Goal: Task Accomplishment & Management: Use online tool/utility

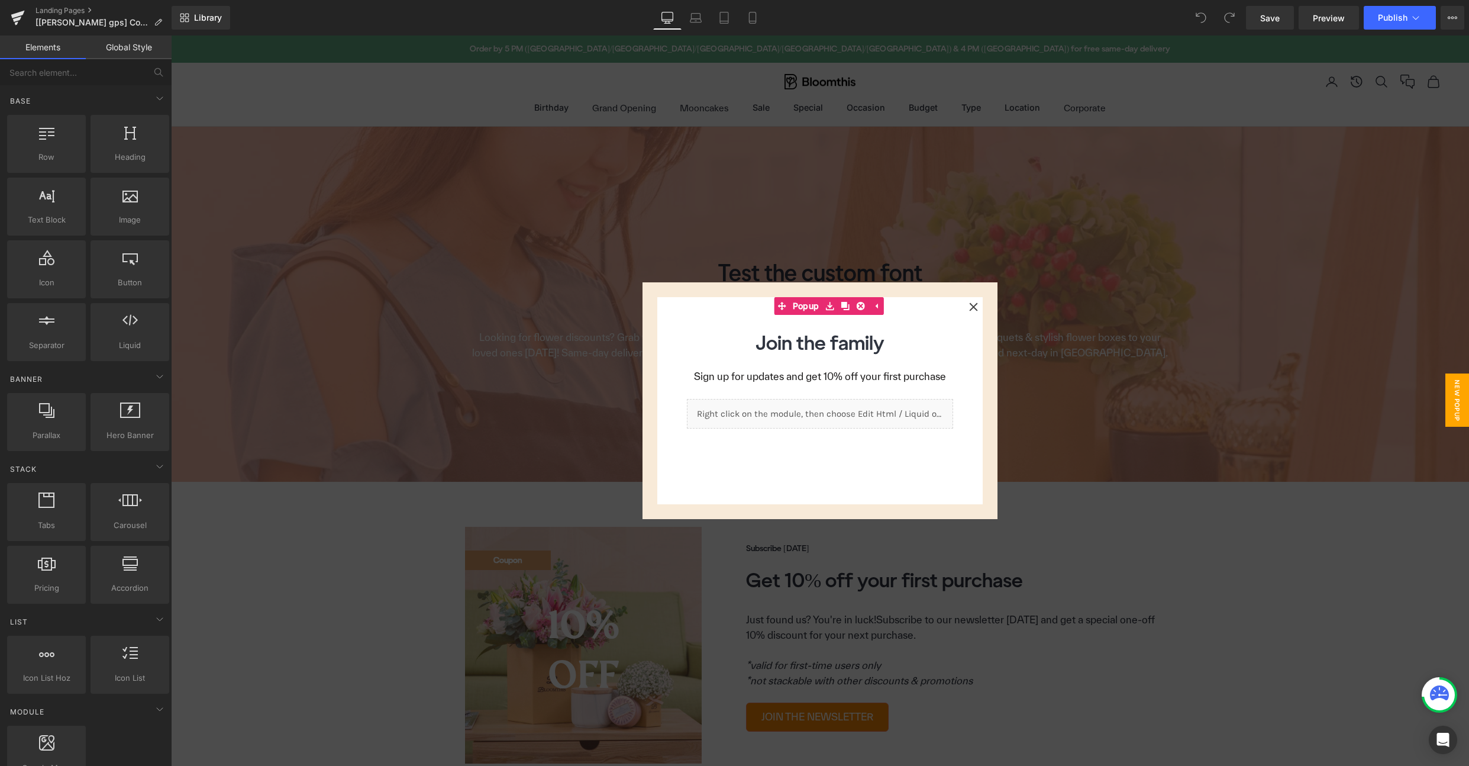
click at [973, 310] on icon at bounding box center [973, 306] width 9 height 9
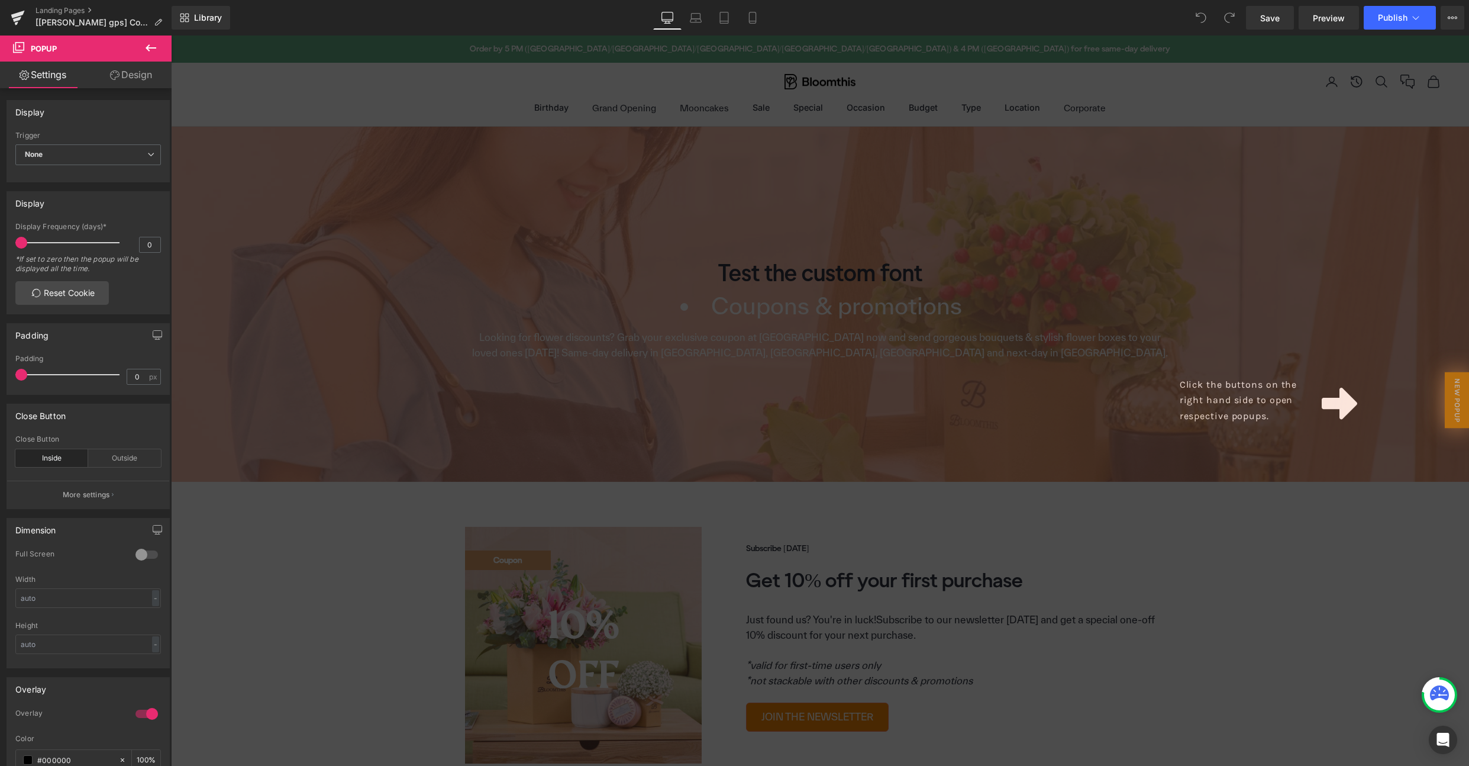
click at [756, 272] on div "Click the buttons on the right hand side to open respective popups." at bounding box center [820, 401] width 1298 height 730
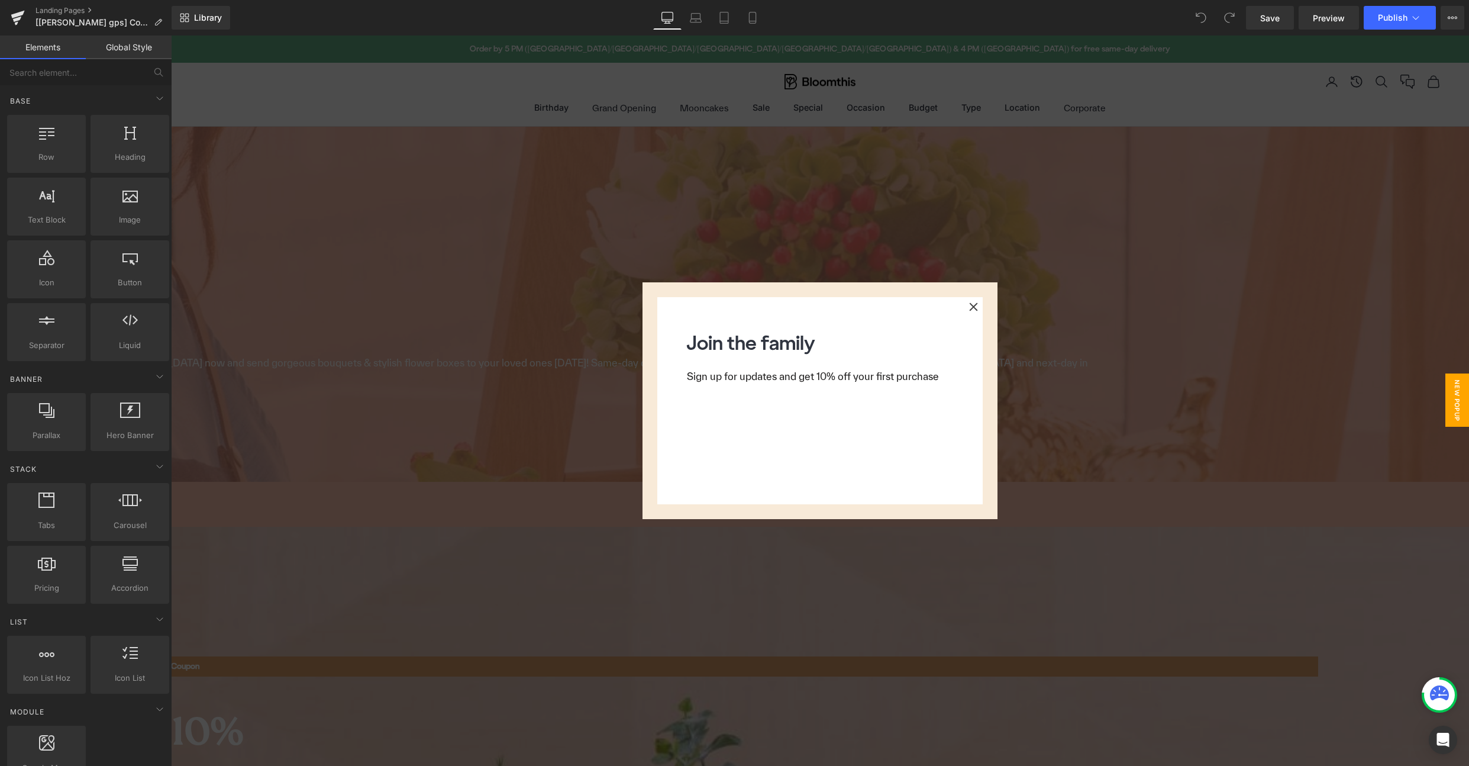
click at [972, 309] on icon at bounding box center [973, 306] width 8 height 8
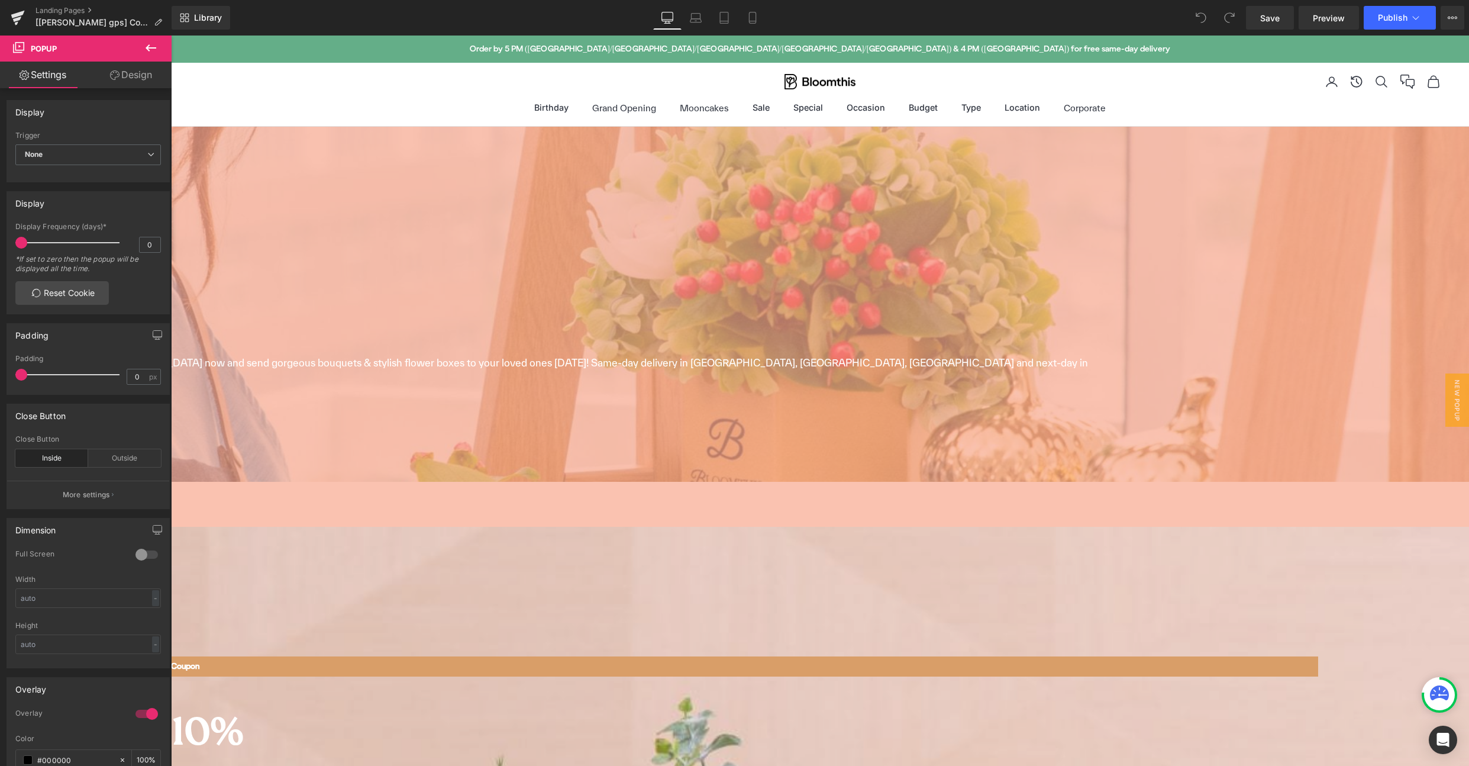
click at [672, 275] on h1 "Your heading text goes here" at bounding box center [496, 272] width 1356 height 24
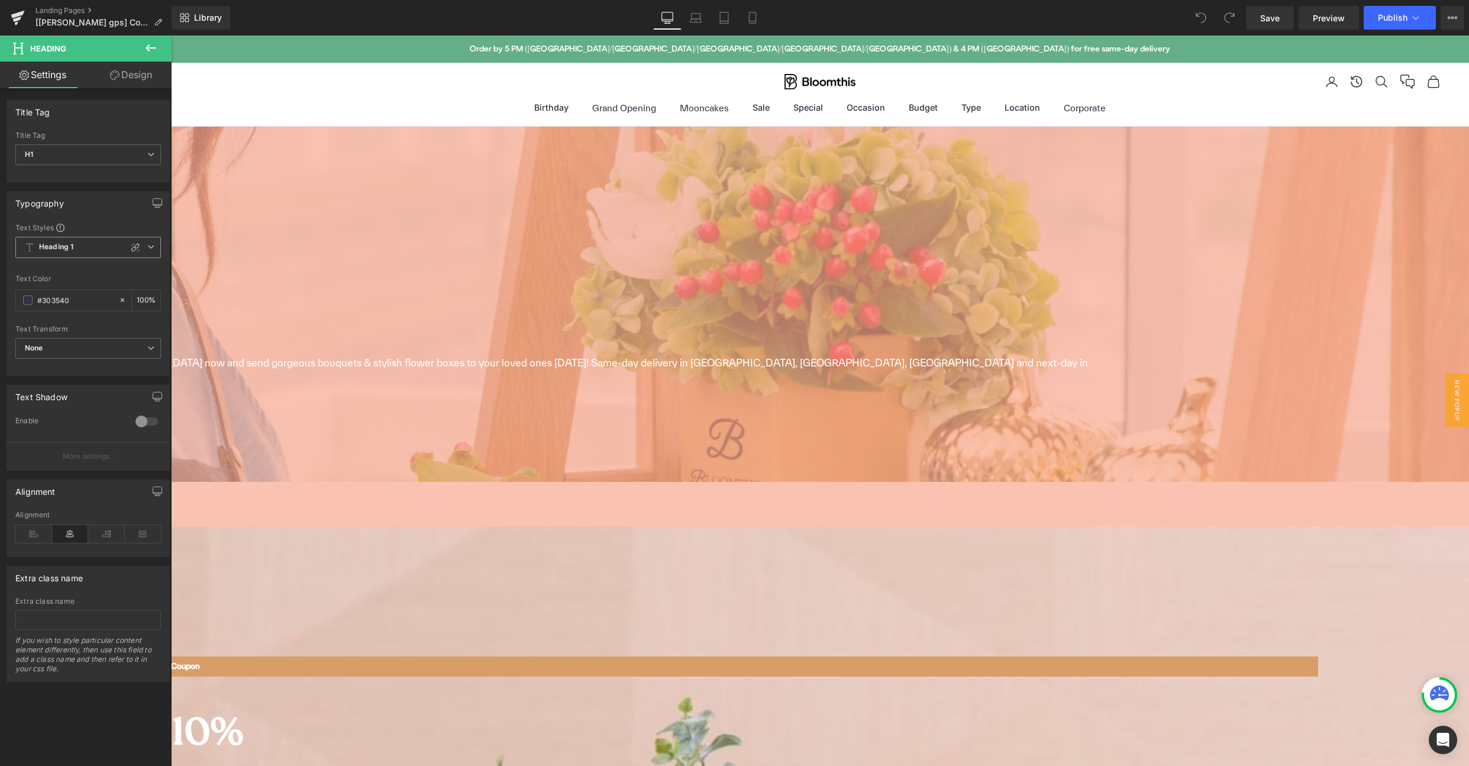
click at [103, 244] on span "Heading 1" at bounding box center [88, 247] width 146 height 21
click at [70, 293] on li "Heading 1" at bounding box center [88, 290] width 146 height 21
click at [91, 250] on span "Heading 1" at bounding box center [88, 247] width 146 height 21
click at [71, 315] on div "Heading 2" at bounding box center [54, 312] width 34 height 8
click at [84, 240] on span "Heading 2" at bounding box center [88, 247] width 146 height 21
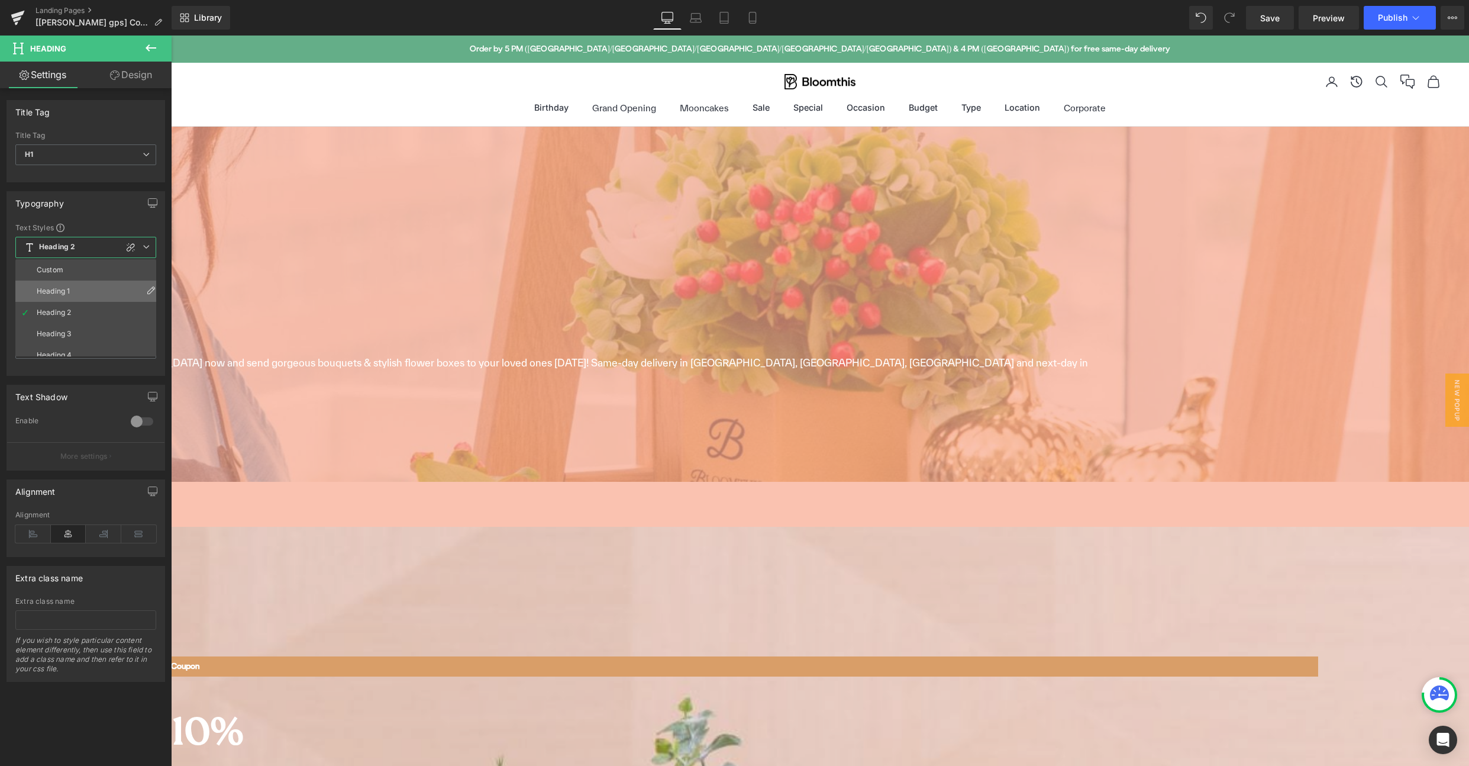
click at [59, 285] on li "Heading 1" at bounding box center [88, 290] width 146 height 21
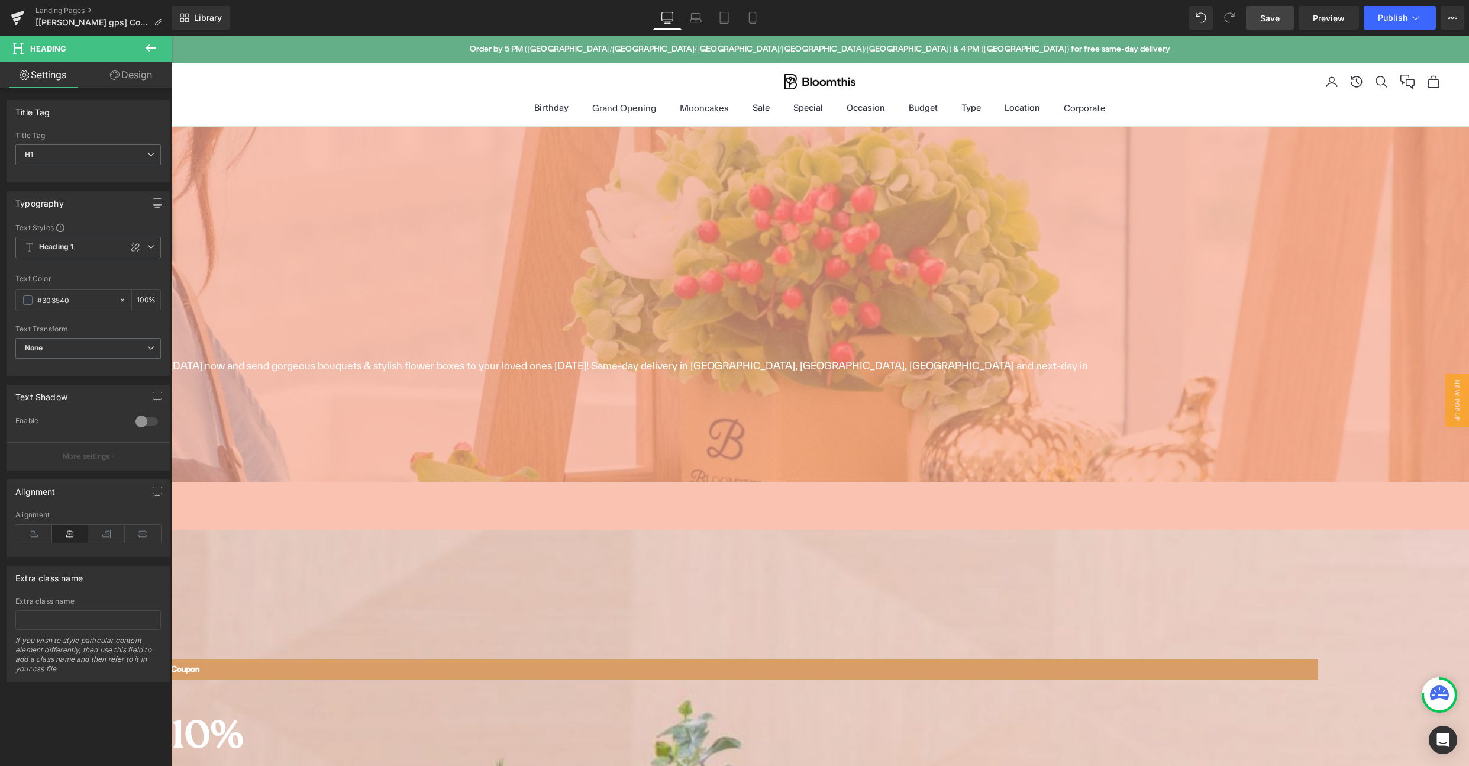
click at [1269, 16] on span "Save" at bounding box center [1270, 18] width 20 height 12
click at [97, 240] on span "Heading 1" at bounding box center [88, 247] width 146 height 21
click at [57, 309] on div "Heading 2" at bounding box center [54, 312] width 34 height 8
click at [76, 250] on span "Heading 2" at bounding box center [88, 247] width 146 height 21
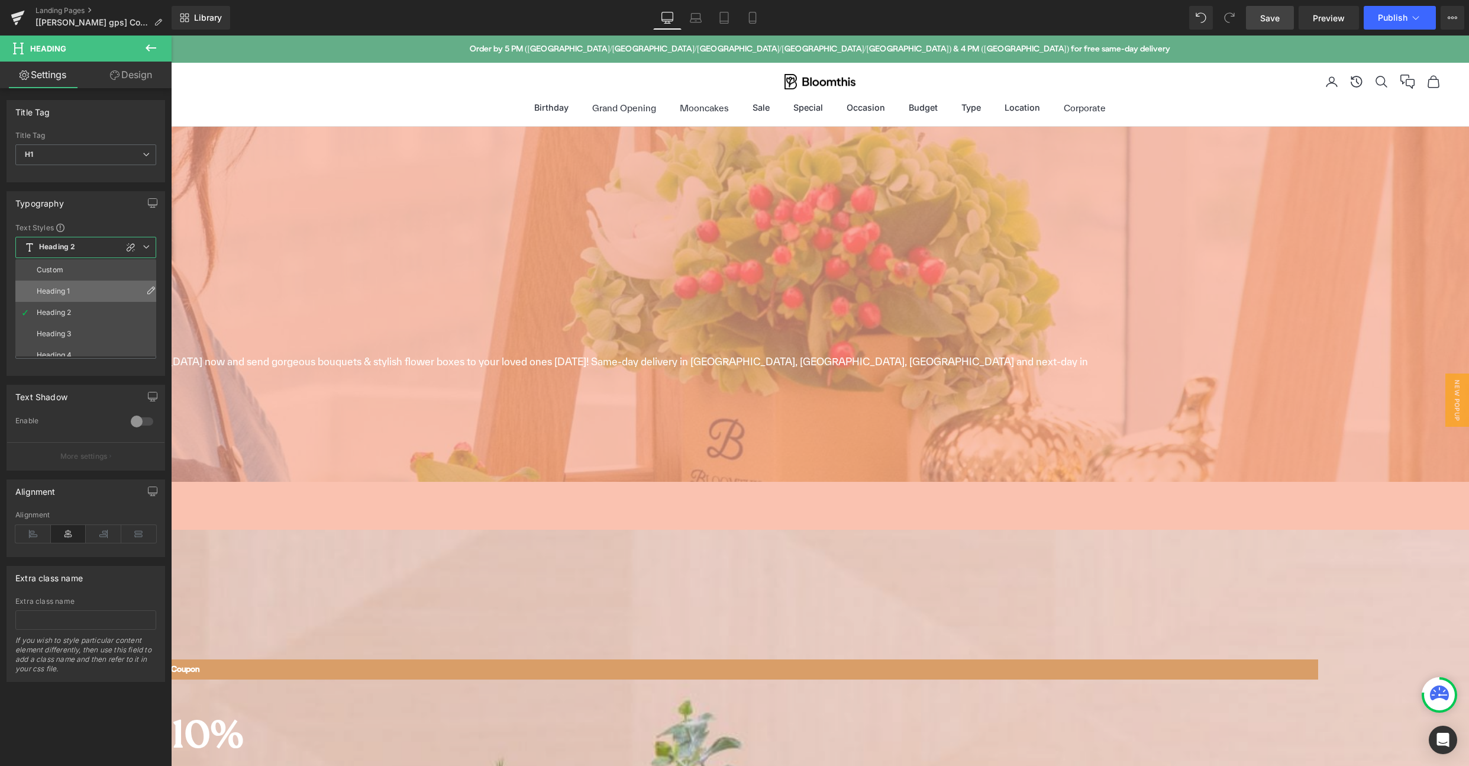
click at [53, 287] on div "Heading 1" at bounding box center [53, 291] width 33 height 8
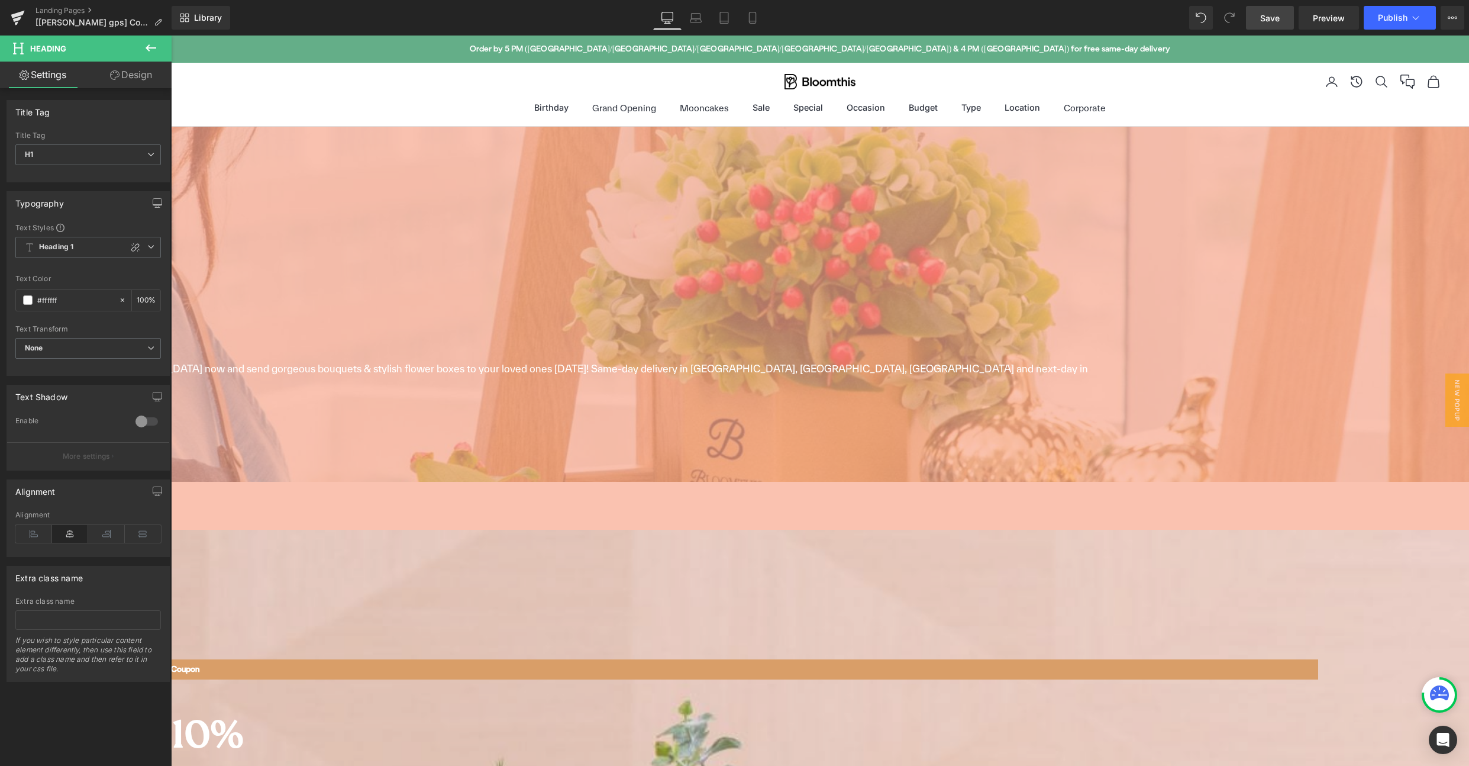
click at [647, 338] on h1 "Coupons & promotions" at bounding box center [496, 336] width 1356 height 38
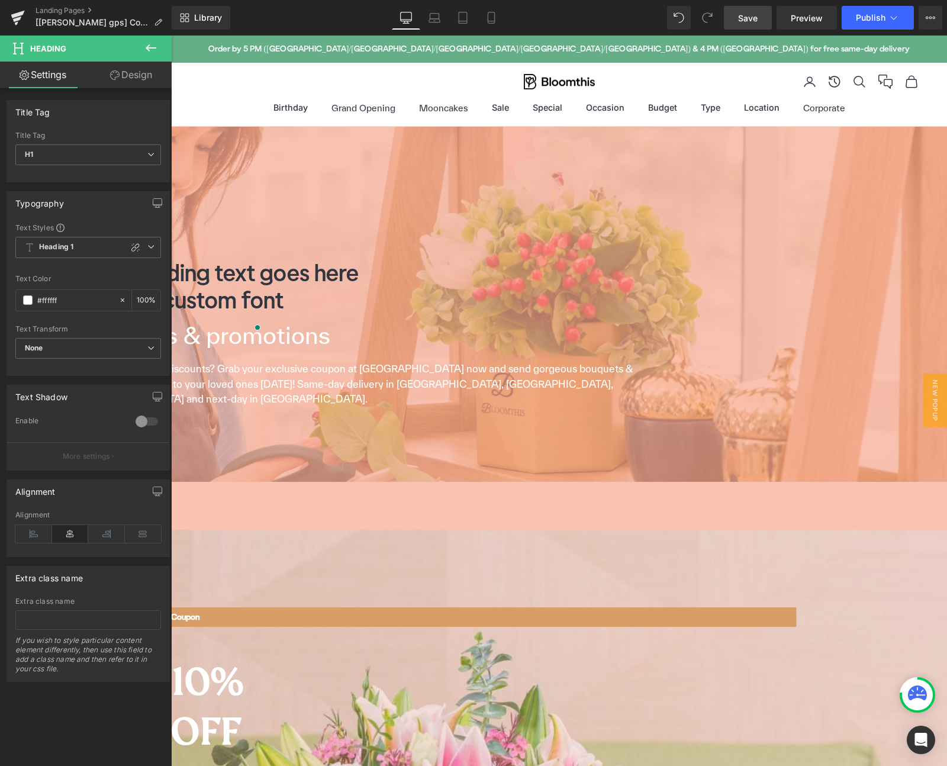
click at [107, 211] on div "Typography" at bounding box center [88, 203] width 162 height 22
click at [147, 248] on icon at bounding box center [150, 246] width 7 height 7
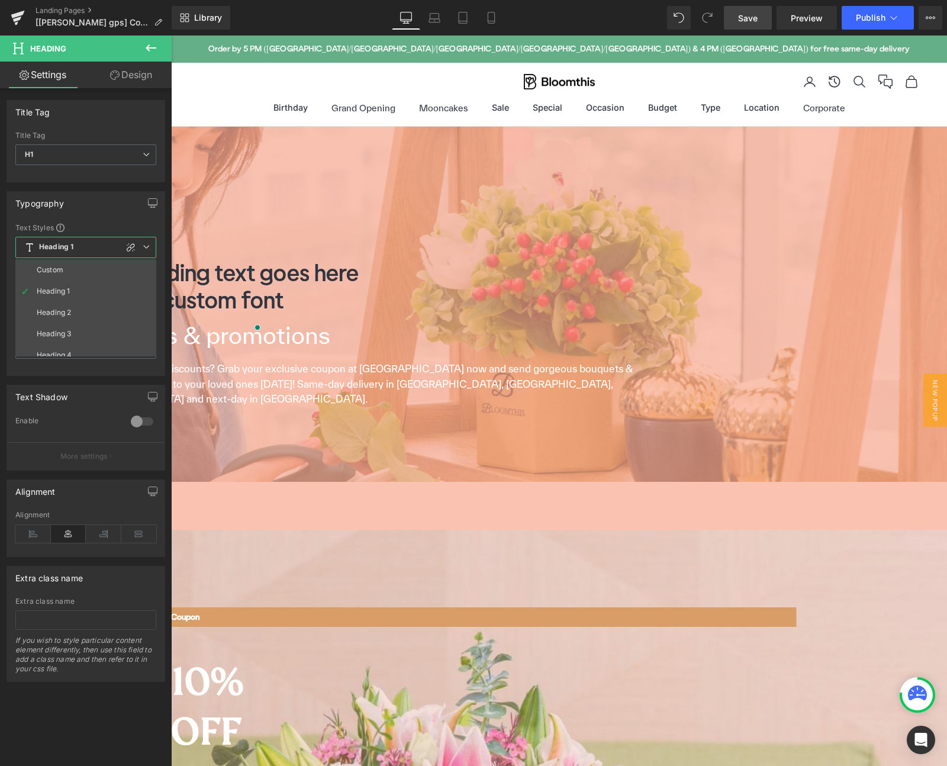
click at [147, 248] on icon at bounding box center [146, 246] width 7 height 7
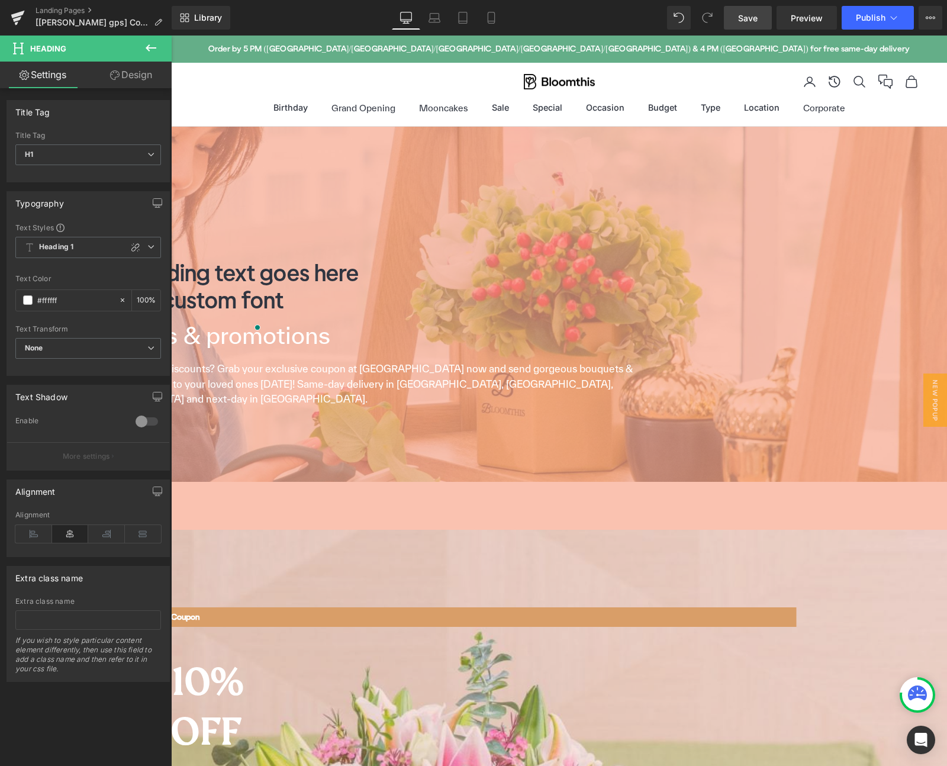
click at [171, 36] on span "Heading" at bounding box center [171, 36] width 0 height 0
click at [330, 349] on span "Coupons & promotions" at bounding box center [204, 334] width 251 height 27
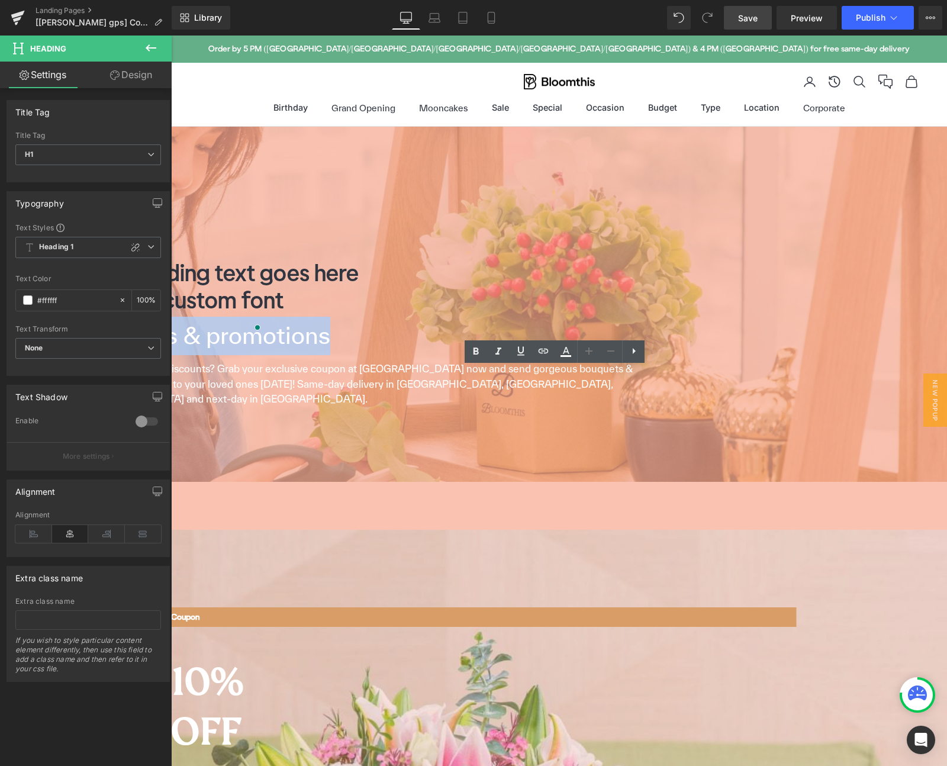
click at [330, 349] on span "Coupons & promotions" at bounding box center [204, 334] width 251 height 27
click at [633, 359] on link at bounding box center [633, 351] width 22 height 22
click at [330, 349] on span "Coupons & promotions" at bounding box center [204, 334] width 251 height 27
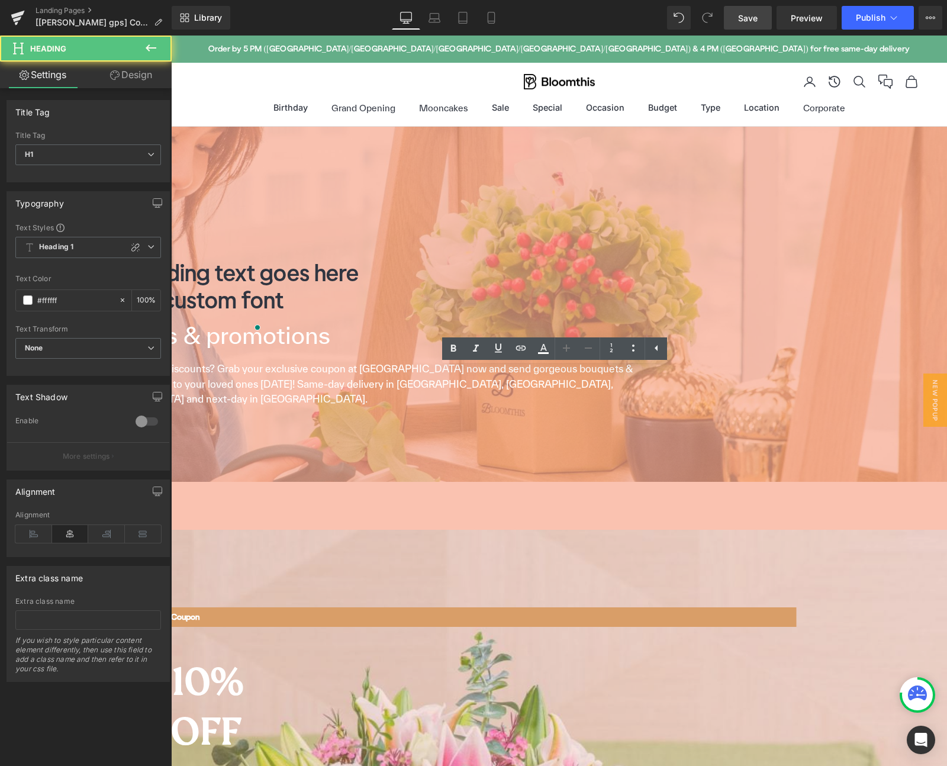
click at [605, 355] on h1 "Coupons & promotions" at bounding box center [365, 336] width 572 height 38
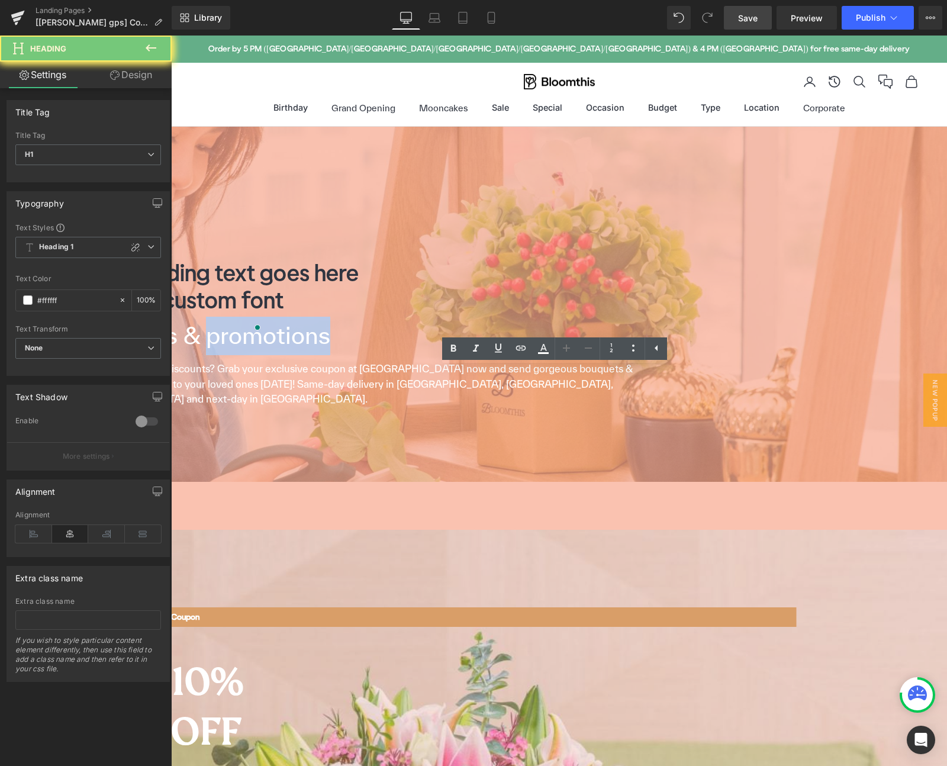
click at [605, 355] on h1 "Coupons & promotions" at bounding box center [365, 336] width 572 height 38
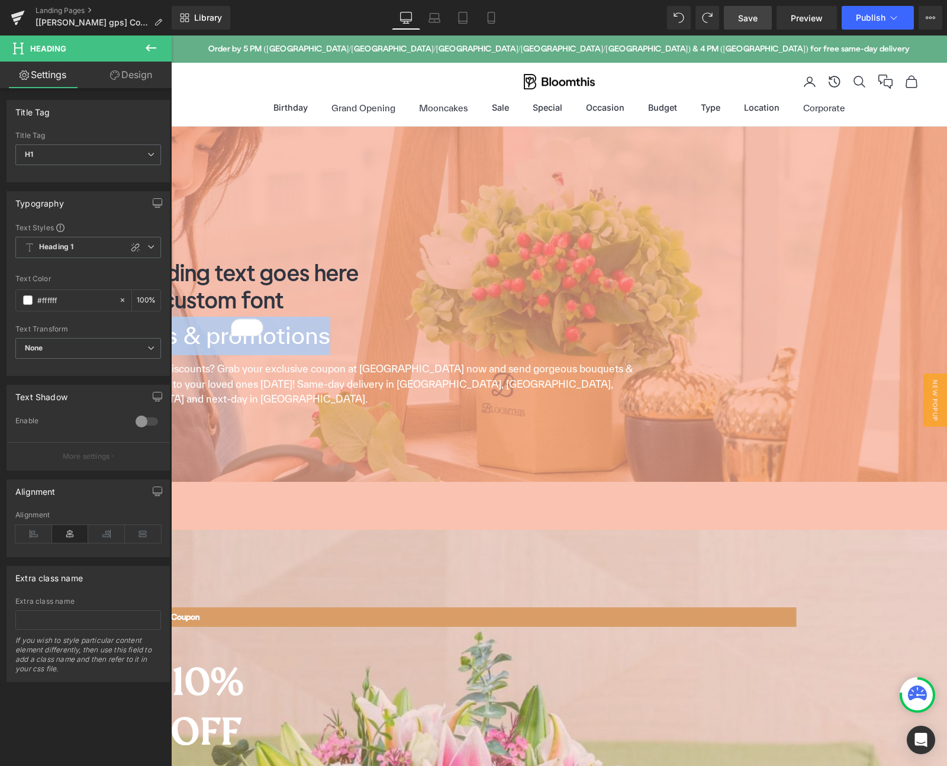
copy span "Coupons & promotions"
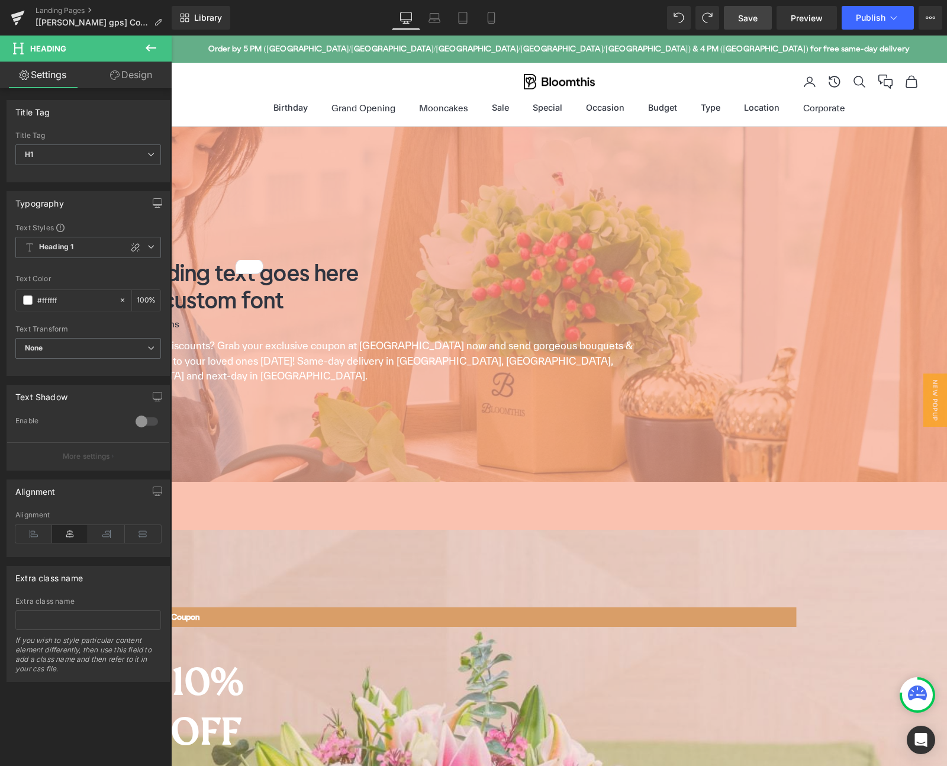
drag, startPoint x: 712, startPoint y: 370, endPoint x: 594, endPoint y: 373, distance: 118.4
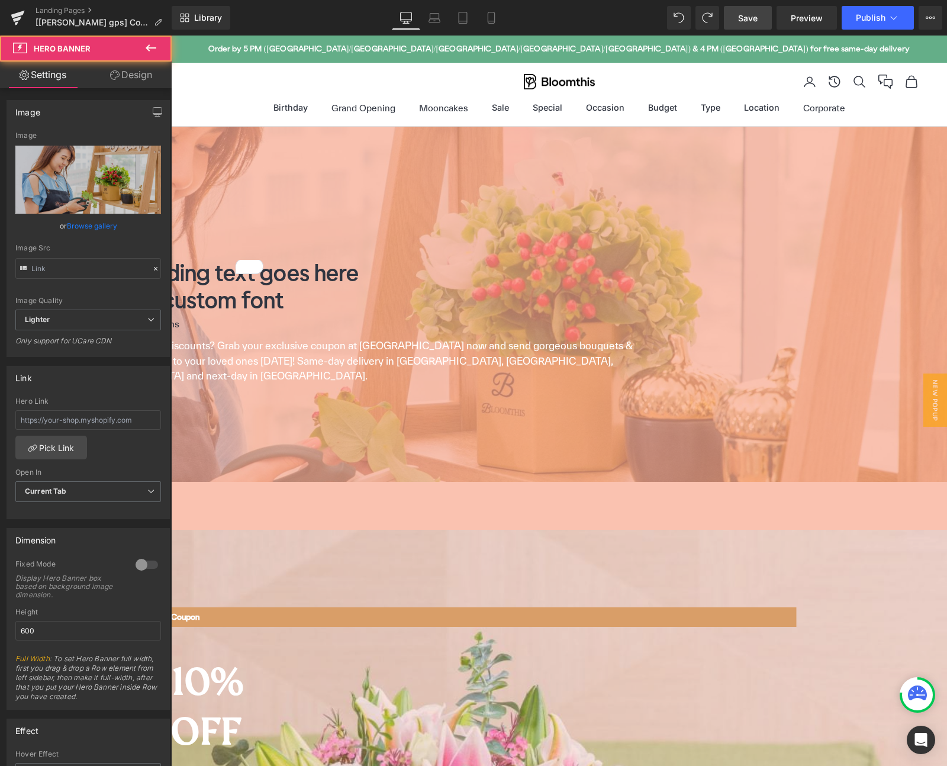
type input "https://ucarecdn.com/8f4a4ef3-ee81-4e65-8d0d-7a7b759be8ce/-/format/auto/-/previ…"
click at [171, 36] on span "Heading" at bounding box center [171, 36] width 0 height 0
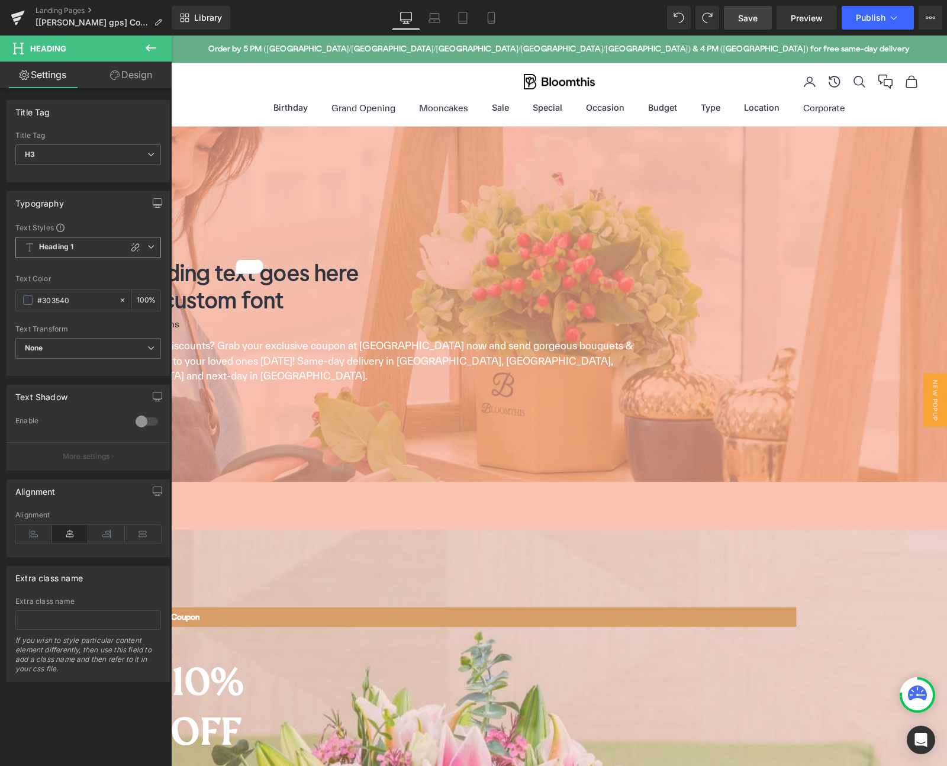
click at [101, 249] on span "Heading 1" at bounding box center [88, 247] width 146 height 21
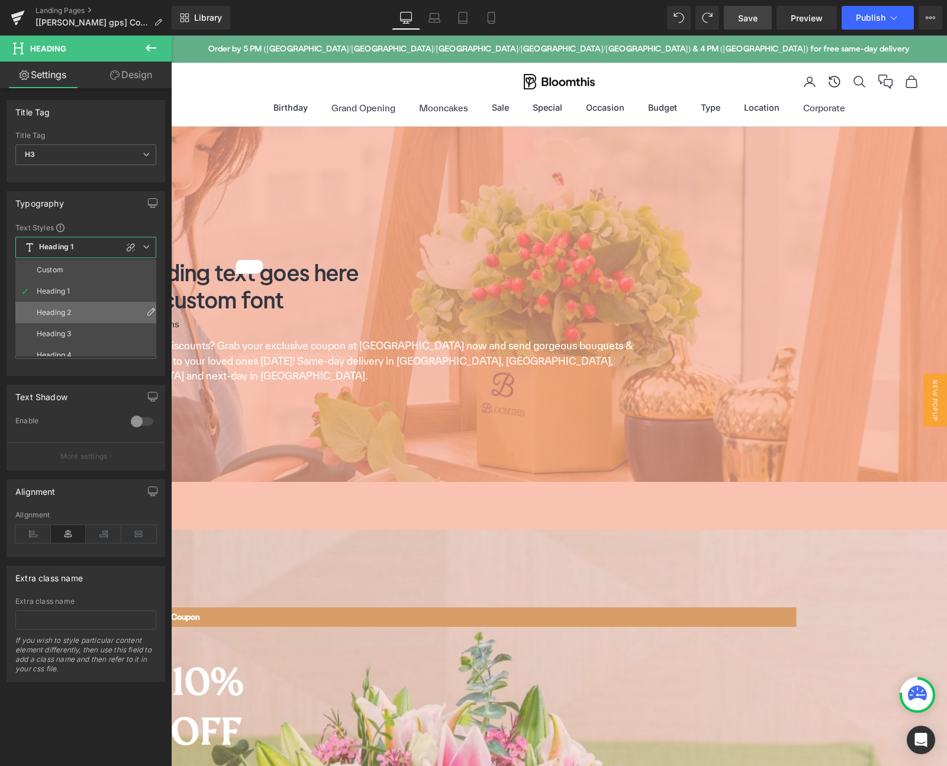
click at [72, 304] on li "Heading 2" at bounding box center [88, 312] width 146 height 21
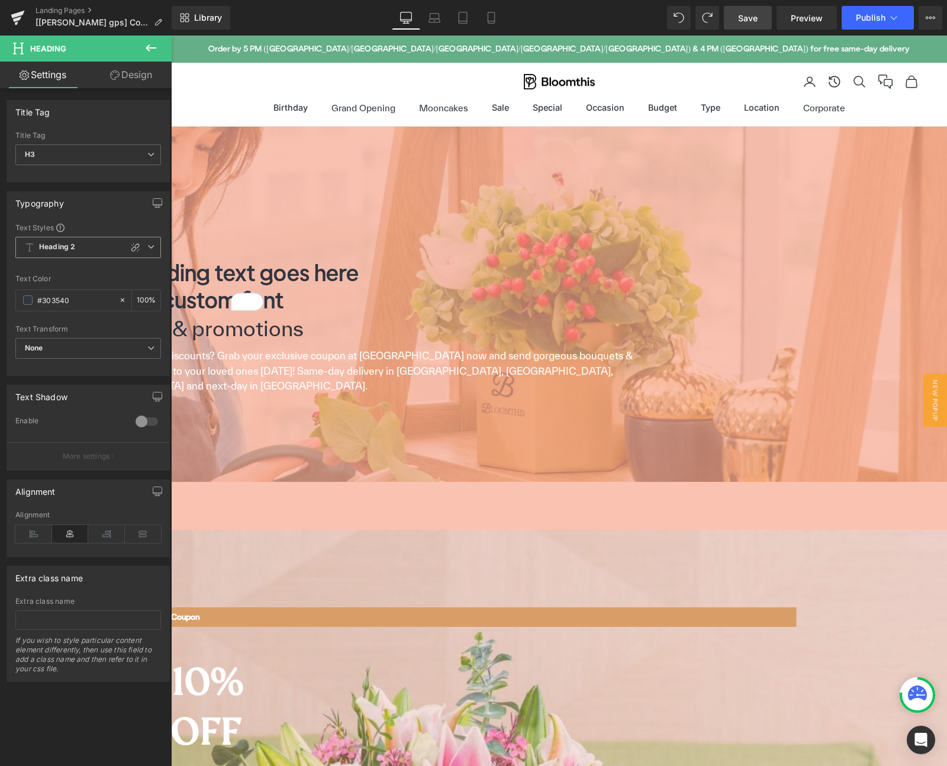
click at [87, 244] on span "Heading 2" at bounding box center [88, 247] width 146 height 21
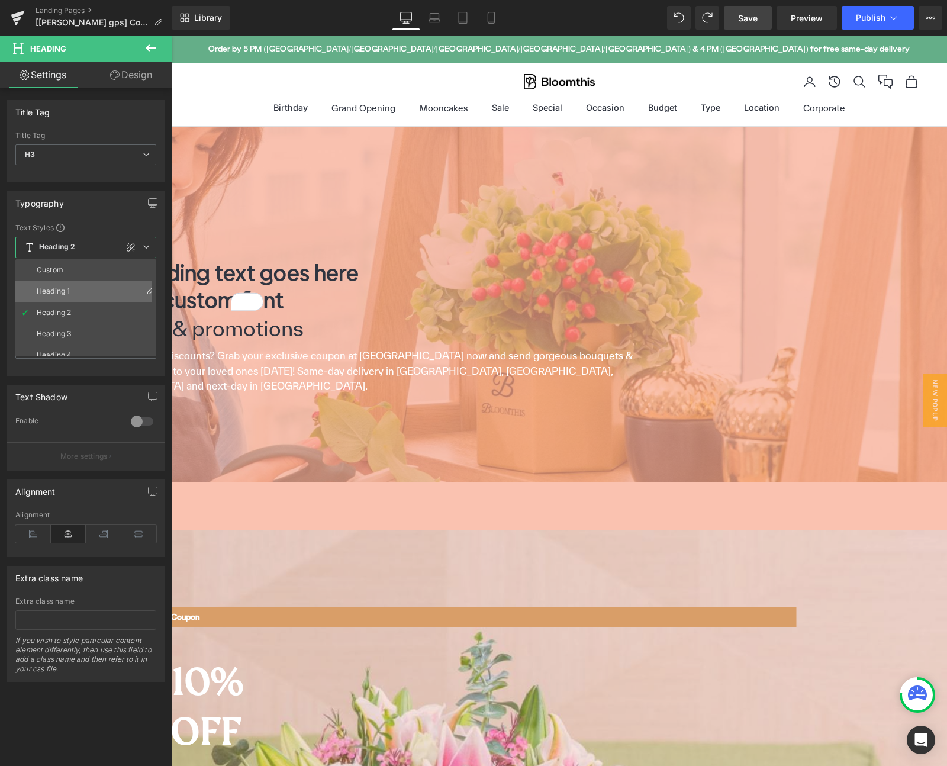
click at [65, 294] on div "Heading 1" at bounding box center [53, 291] width 33 height 8
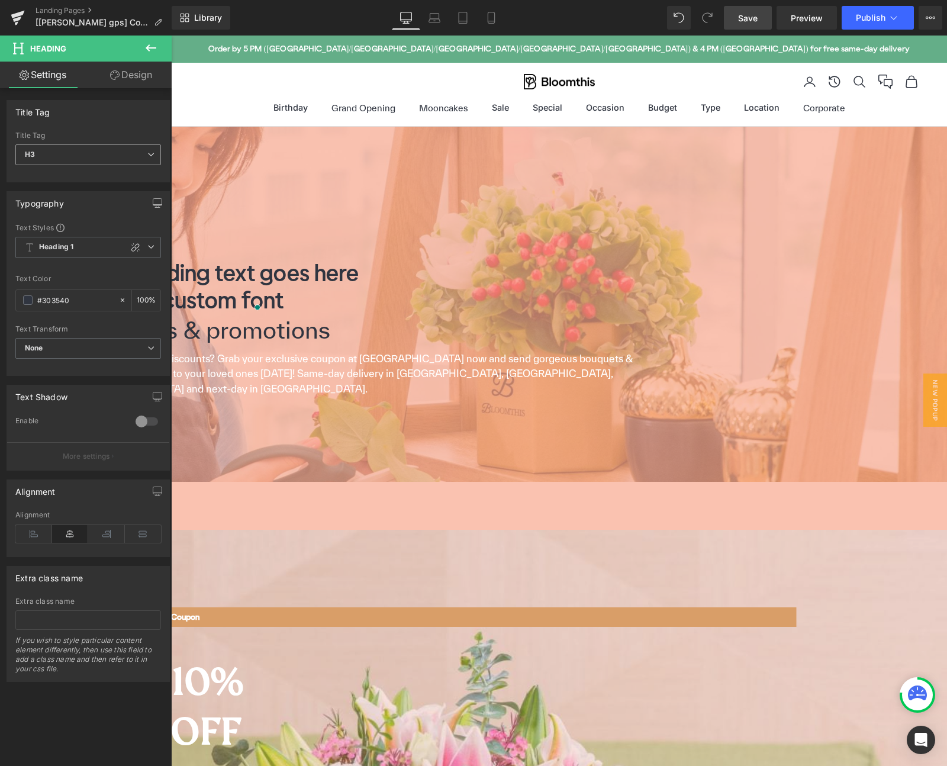
click at [99, 153] on span "H3" at bounding box center [88, 154] width 146 height 21
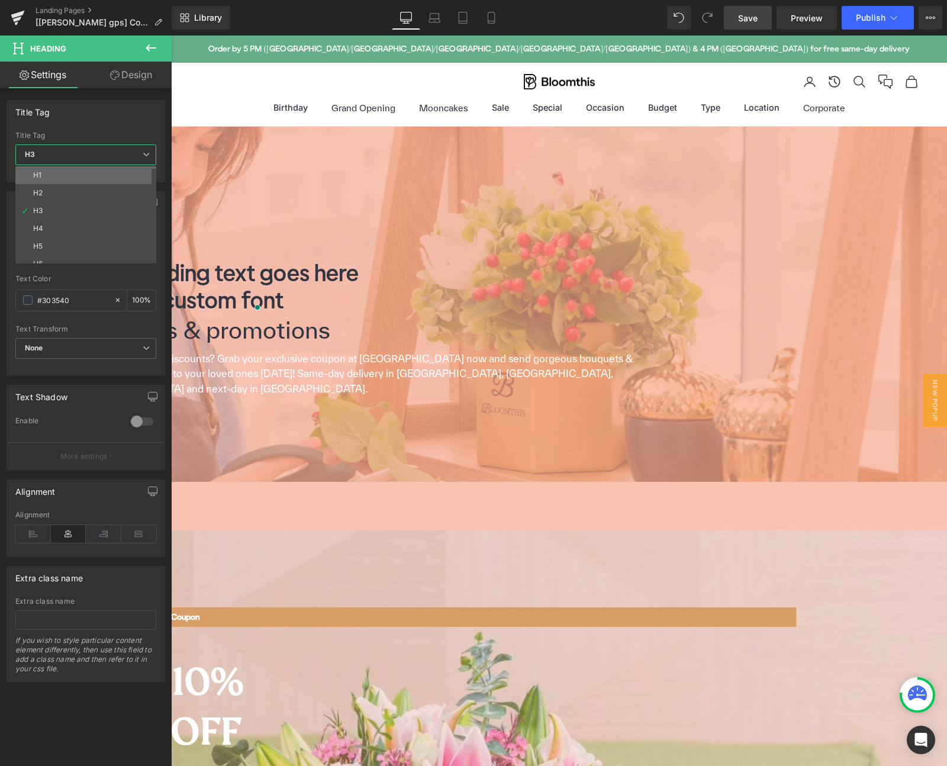
click at [69, 179] on li "H1" at bounding box center [88, 175] width 146 height 18
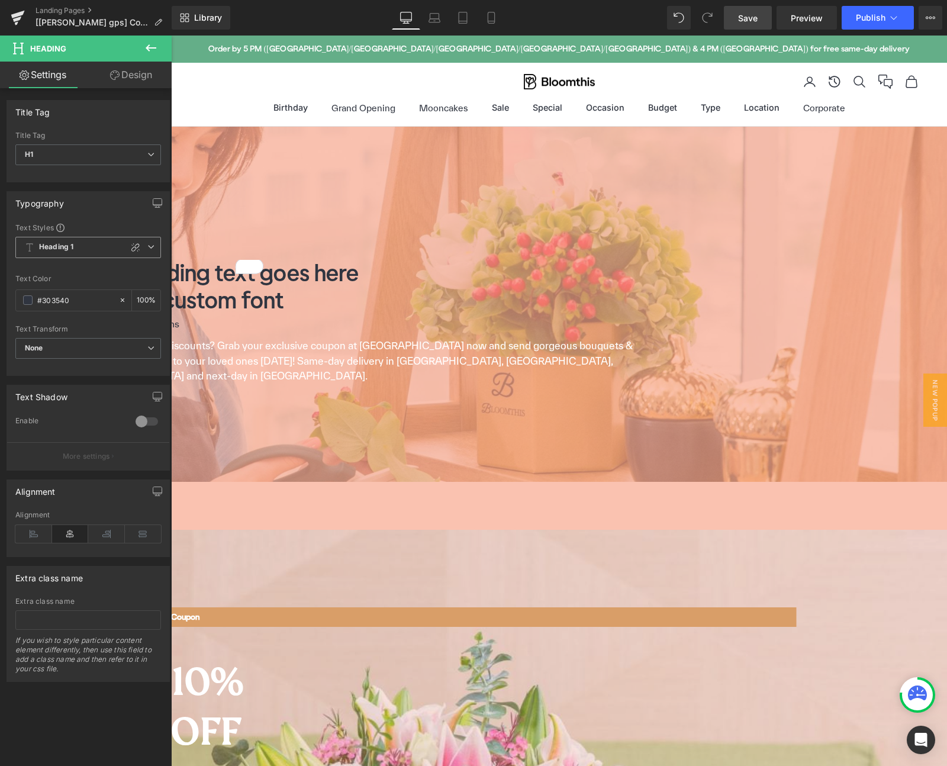
click at [82, 242] on span "Heading 1" at bounding box center [88, 247] width 146 height 21
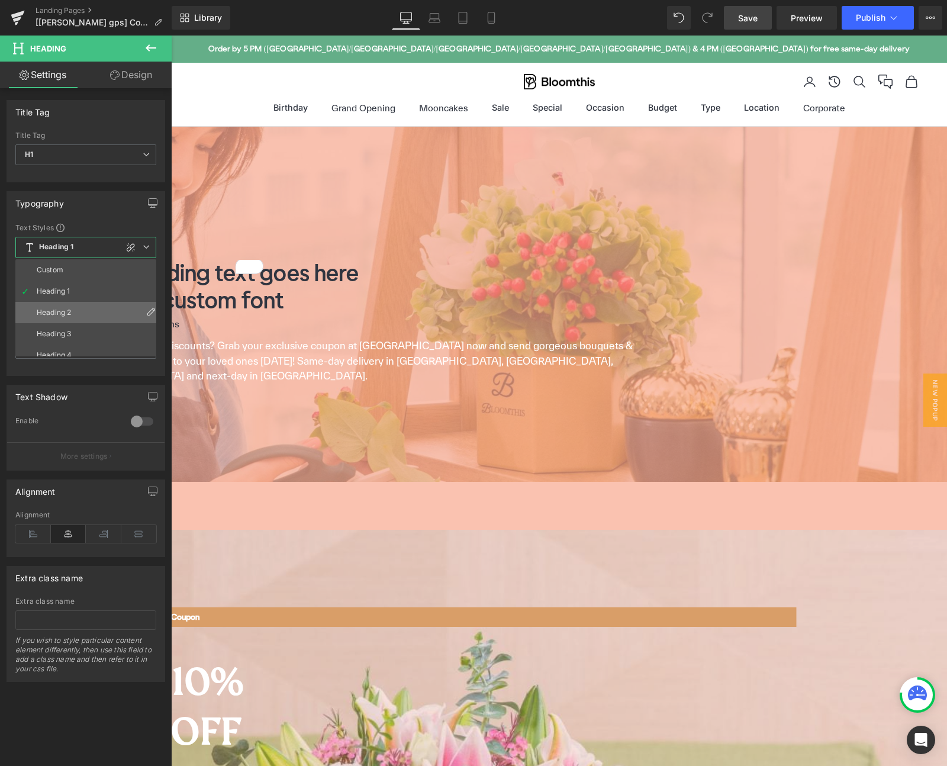
click at [55, 306] on li "Heading 2" at bounding box center [88, 312] width 146 height 21
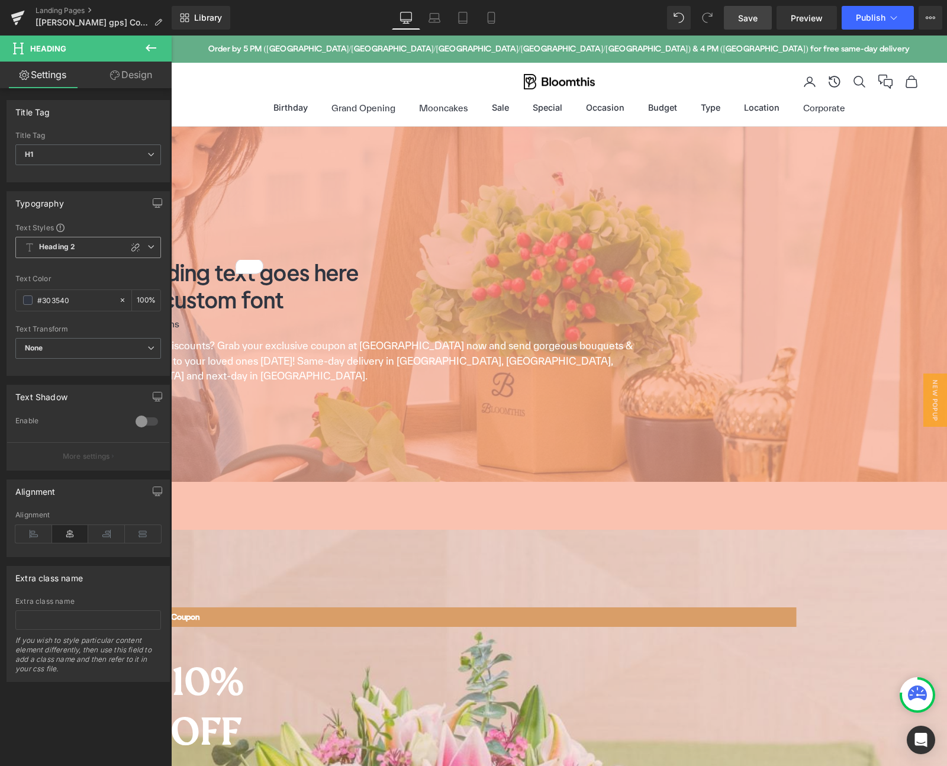
click at [92, 246] on span "Heading 2" at bounding box center [88, 247] width 146 height 21
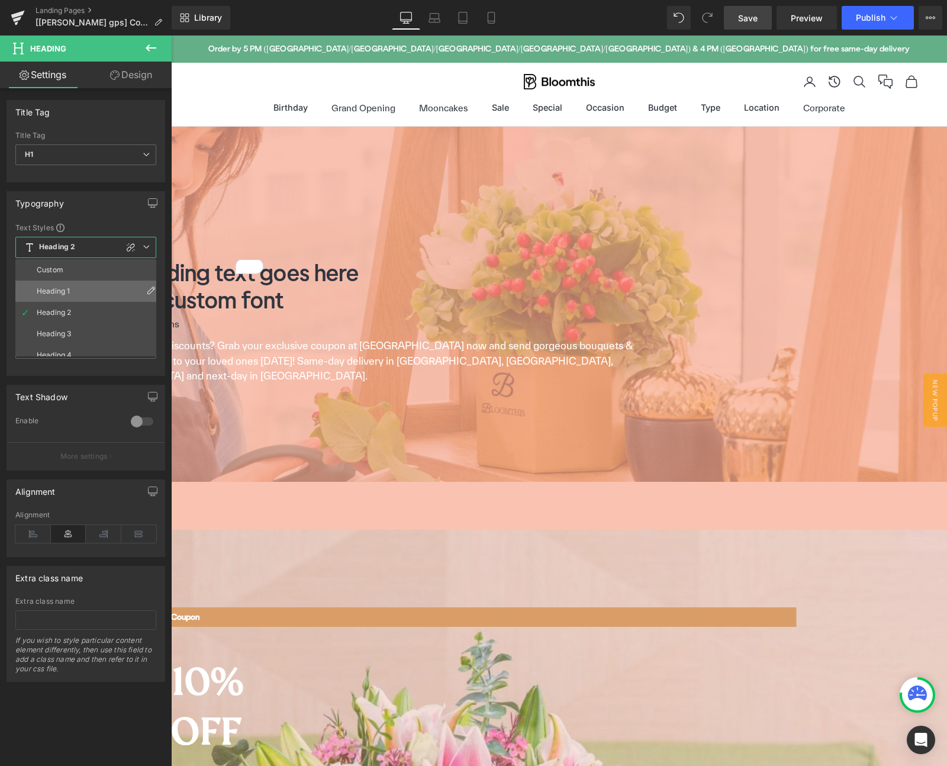
click at [59, 289] on div "Heading 1" at bounding box center [53, 291] width 33 height 8
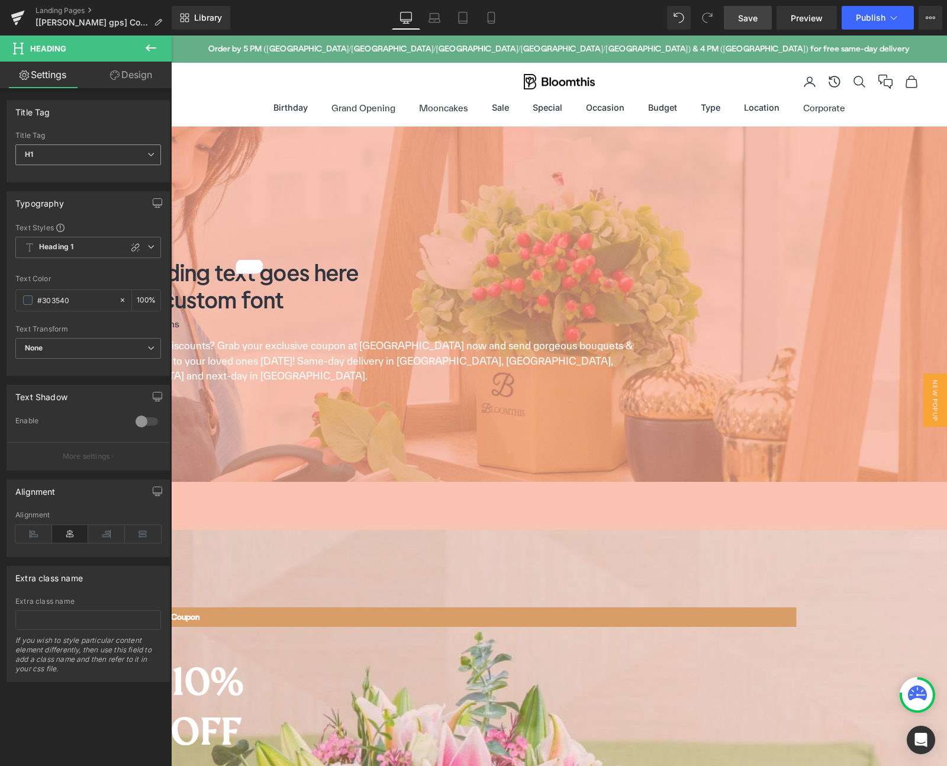
click at [100, 150] on span "H1" at bounding box center [88, 154] width 146 height 21
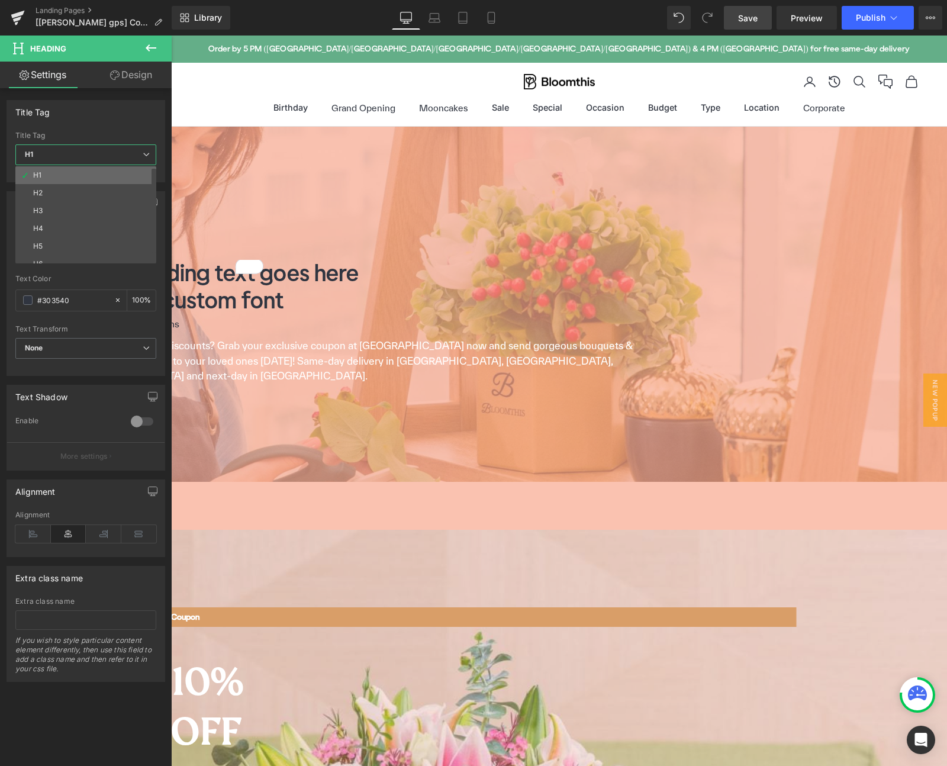
click at [86, 180] on li "H1" at bounding box center [88, 175] width 146 height 18
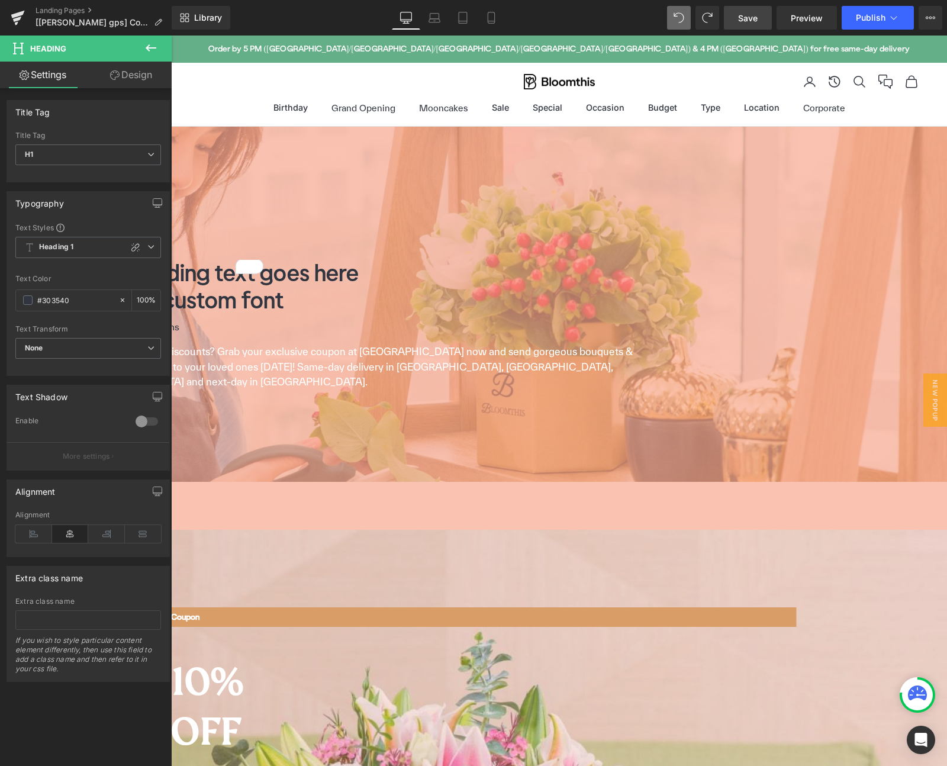
type input "100"
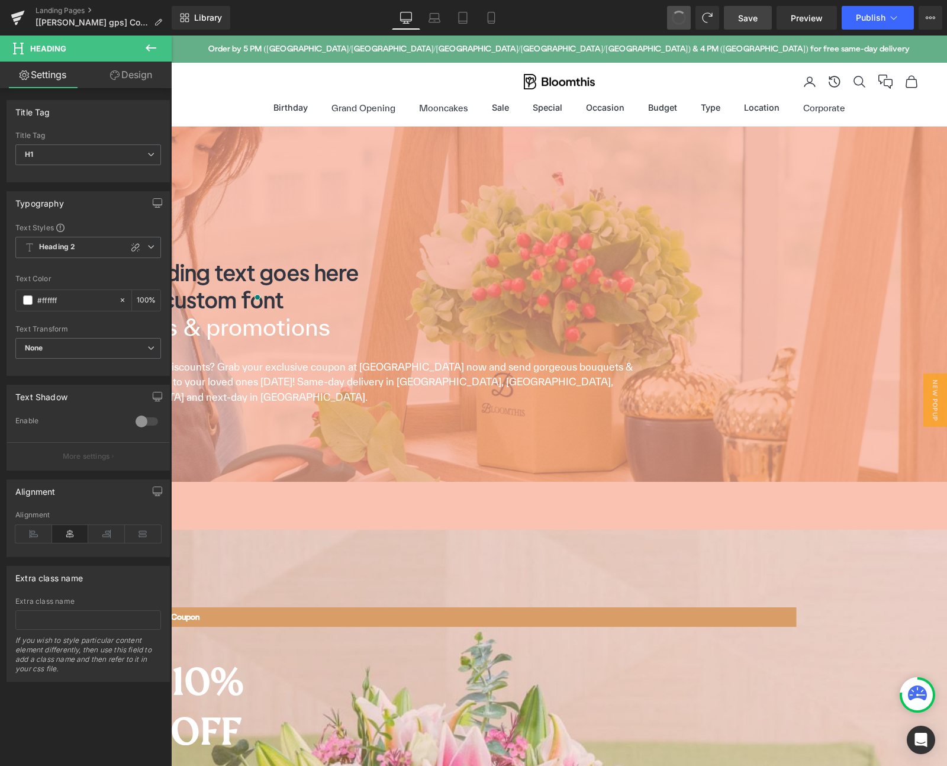
type input "#ffffff"
type input "100"
click at [679, 25] on button at bounding box center [679, 18] width 24 height 24
click at [171, 36] on span "Heading" at bounding box center [171, 36] width 0 height 0
click at [104, 156] on span "H1" at bounding box center [88, 154] width 146 height 21
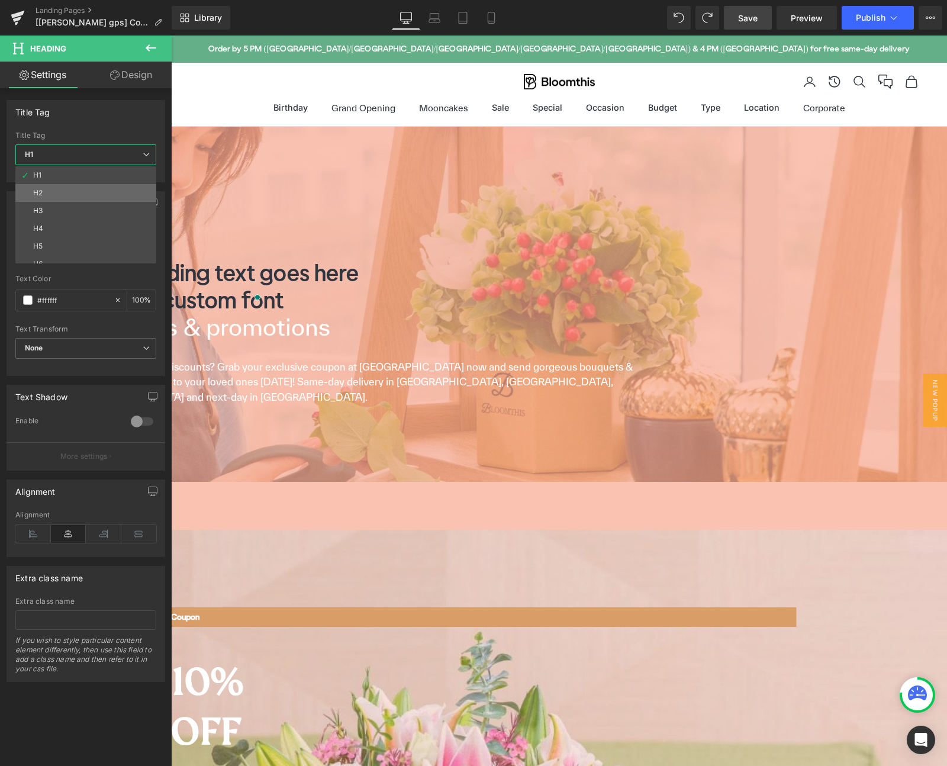
click at [77, 196] on li "H2" at bounding box center [88, 193] width 146 height 18
type input "#303540"
type input "100"
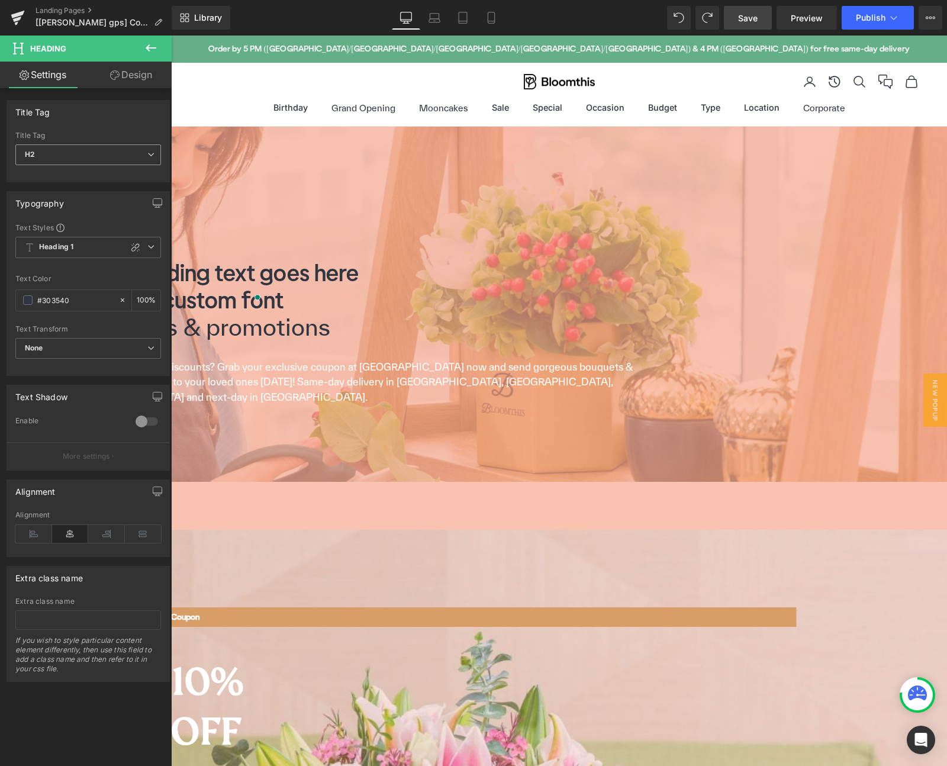
click at [125, 153] on span "H2" at bounding box center [88, 154] width 146 height 21
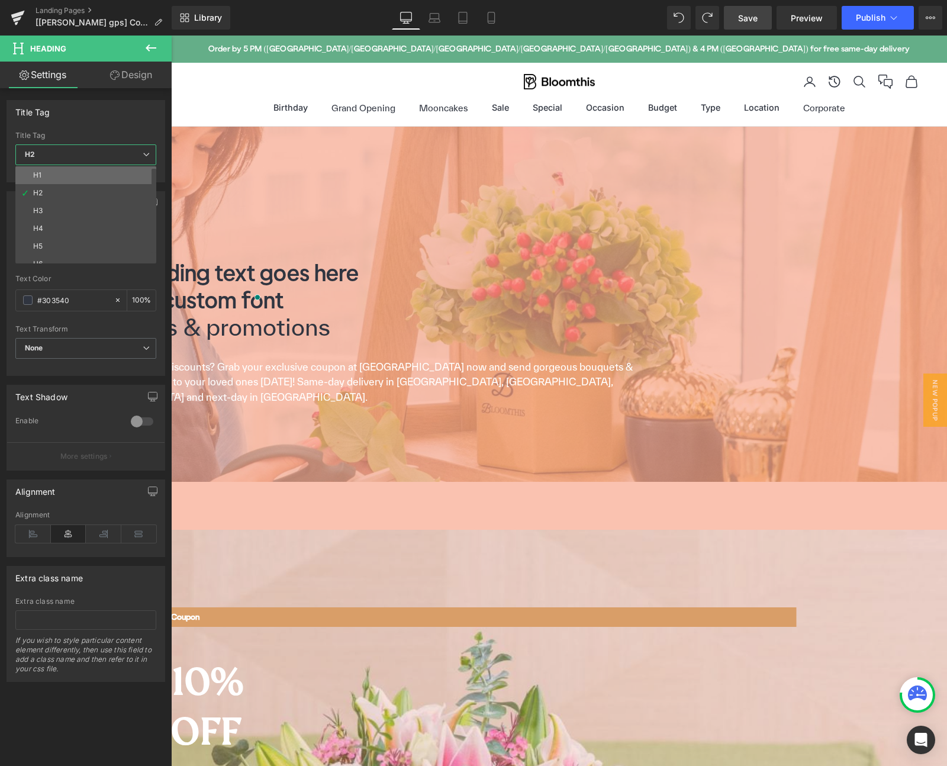
click at [72, 182] on li "H1" at bounding box center [88, 175] width 146 height 18
type input "#ffffff"
type input "100"
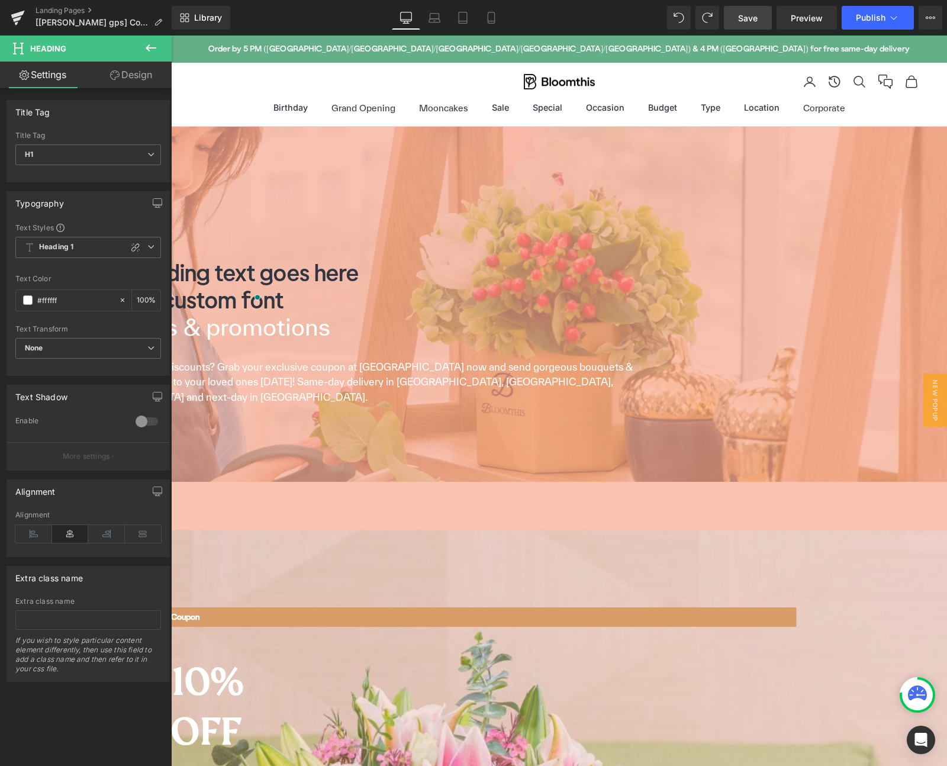
drag, startPoint x: 554, startPoint y: 394, endPoint x: 536, endPoint y: 387, distance: 19.5
click at [171, 36] on span "Heading" at bounding box center [171, 36] width 0 height 0
click at [150, 45] on icon at bounding box center [151, 48] width 14 height 14
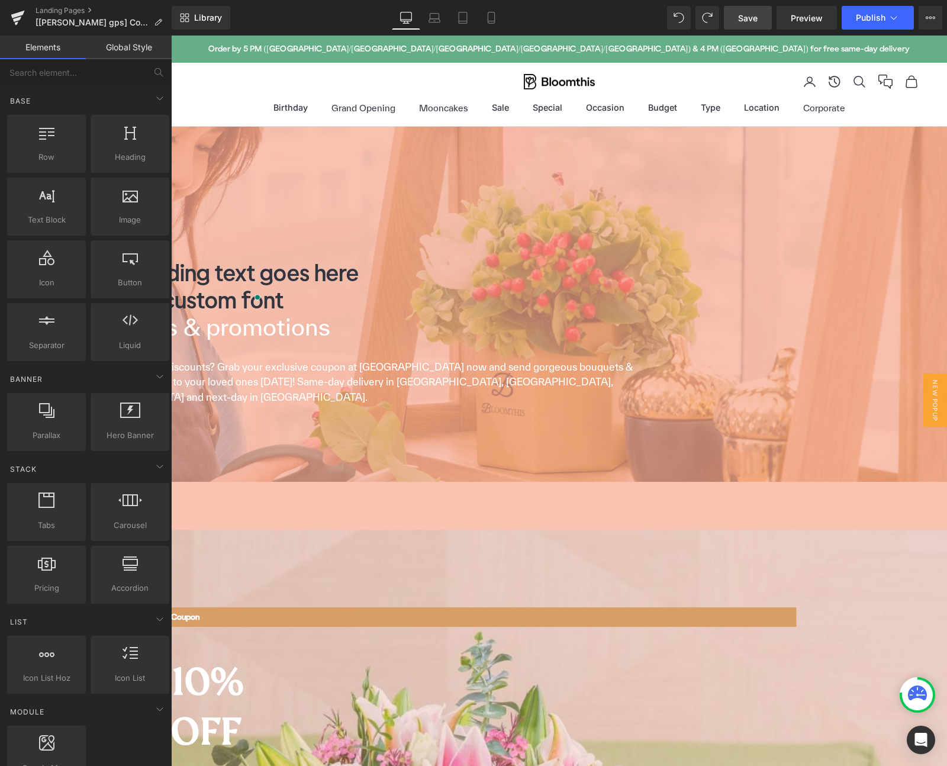
click at [135, 54] on link "Global Style" at bounding box center [129, 48] width 86 height 24
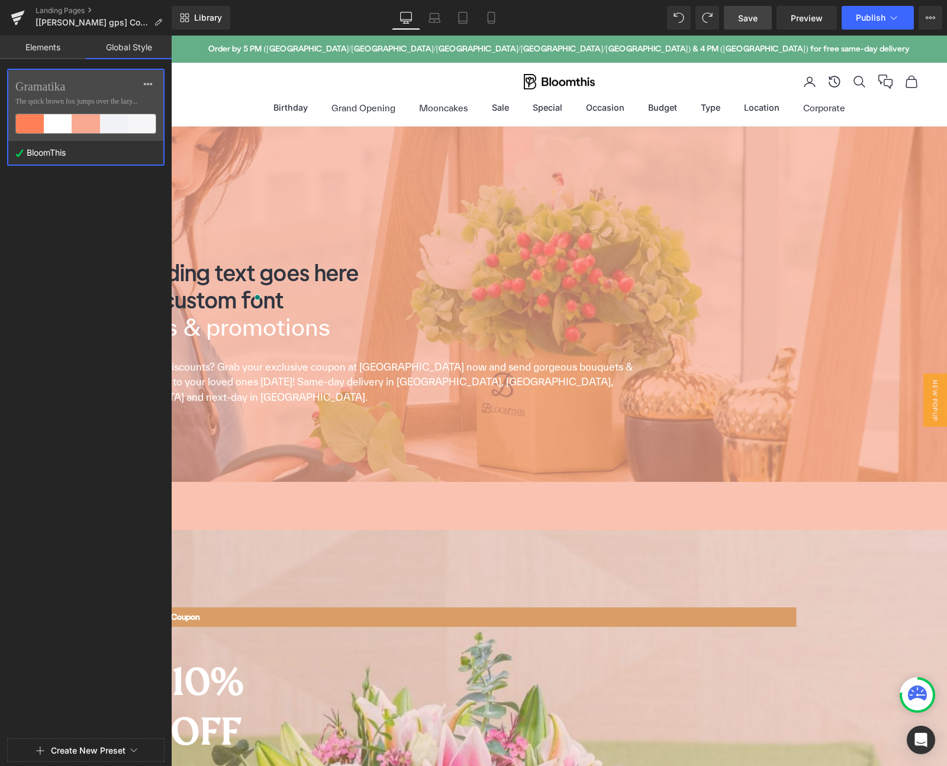
click at [108, 142] on div "BloomThis" at bounding box center [82, 153] width 149 height 24
click at [142, 86] on button at bounding box center [147, 84] width 21 height 19
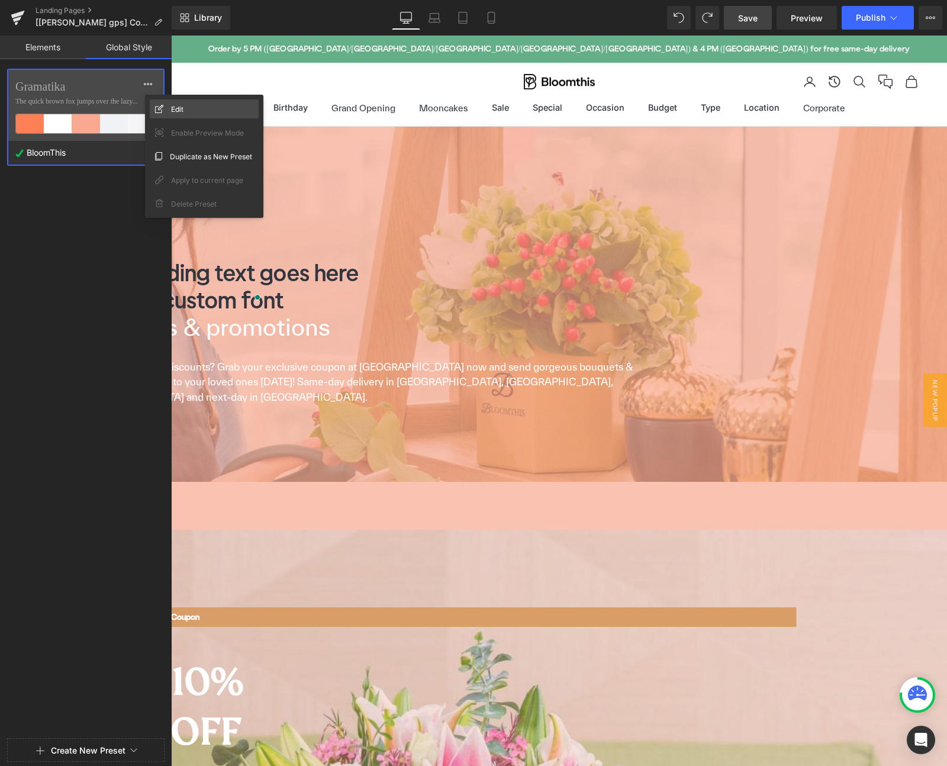
click at [169, 109] on div "Edit" at bounding box center [204, 108] width 109 height 19
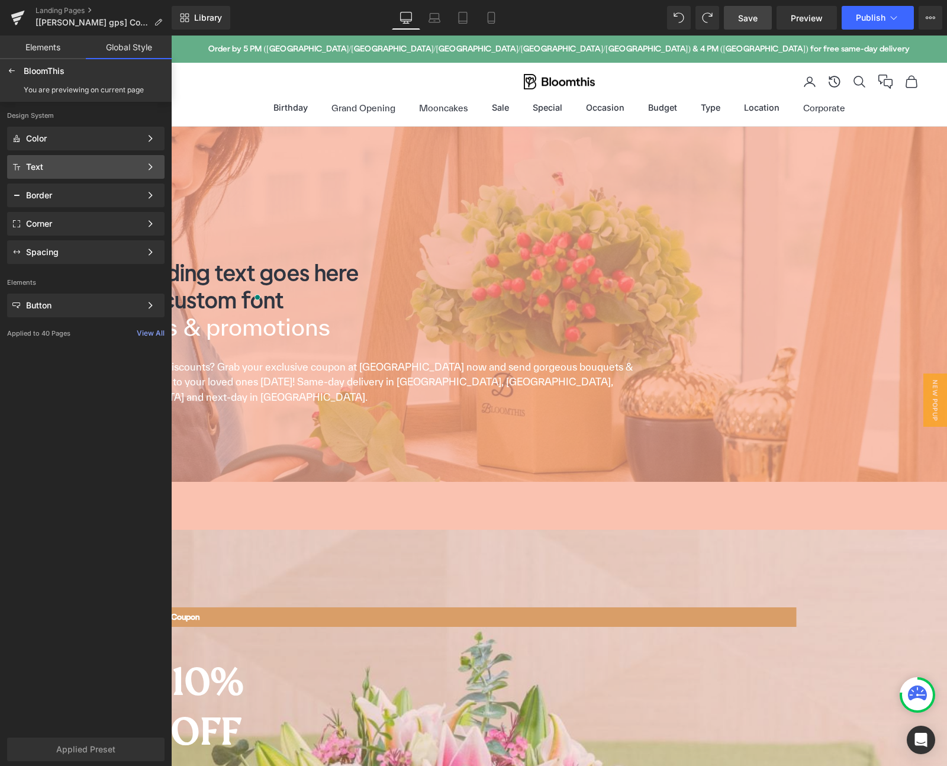
click at [120, 169] on div "Text" at bounding box center [83, 166] width 115 height 9
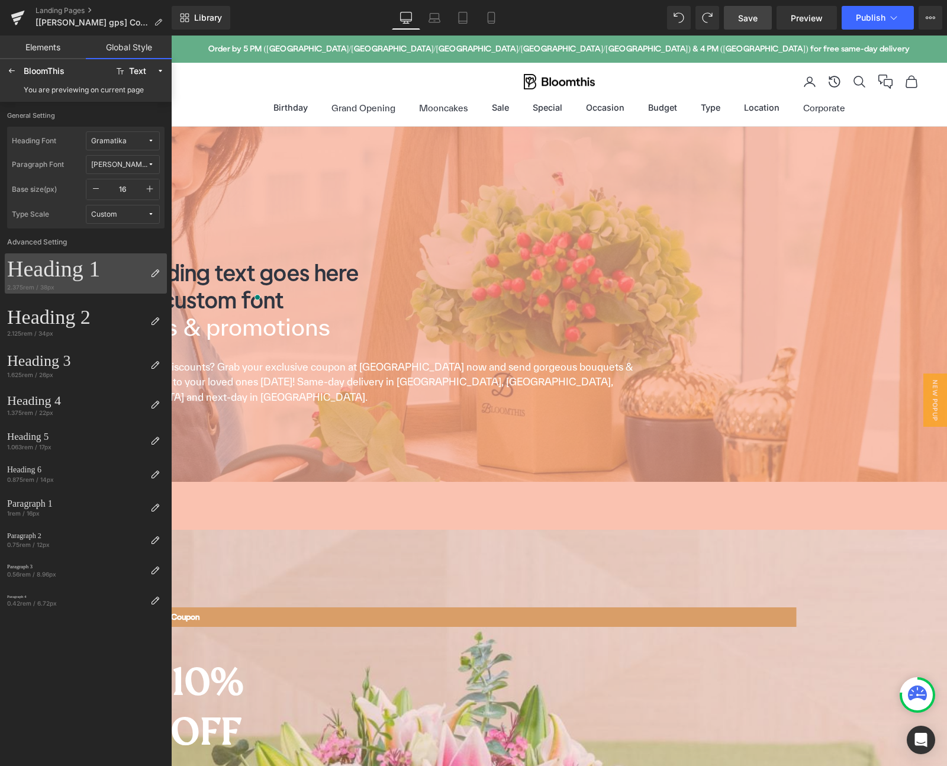
click at [76, 273] on div "Heading 1" at bounding box center [76, 269] width 138 height 27
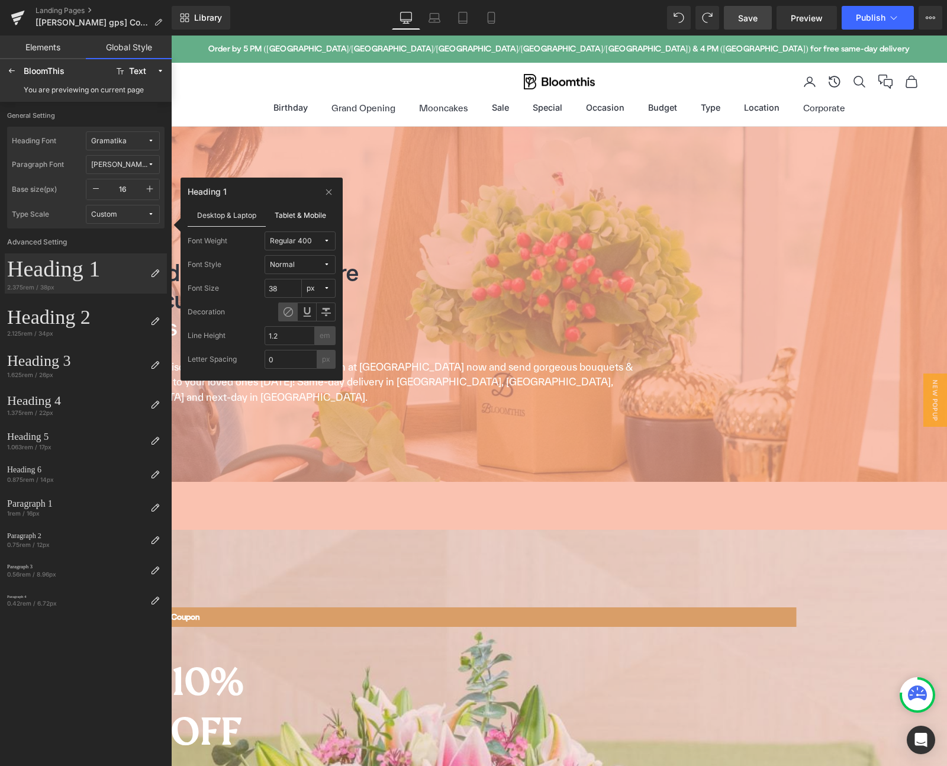
click at [278, 220] on label "Tablet & Mobile" at bounding box center [301, 215] width 70 height 22
click at [223, 223] on label "Desktop & Laptop" at bounding box center [227, 215] width 78 height 22
click at [279, 218] on label "Tablet & Mobile" at bounding box center [301, 215] width 70 height 22
click at [226, 218] on label "Desktop & Laptop" at bounding box center [227, 215] width 78 height 22
click at [130, 243] on label "Advanced Setting" at bounding box center [86, 240] width 162 height 25
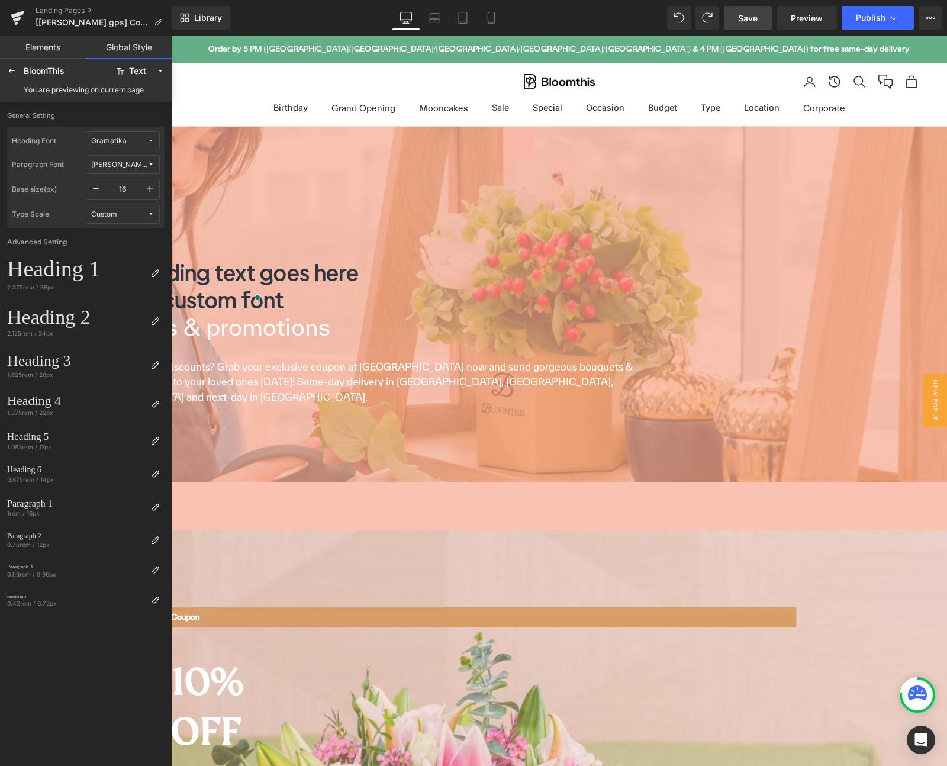
click at [171, 36] on span "Heading" at bounding box center [171, 36] width 0 height 0
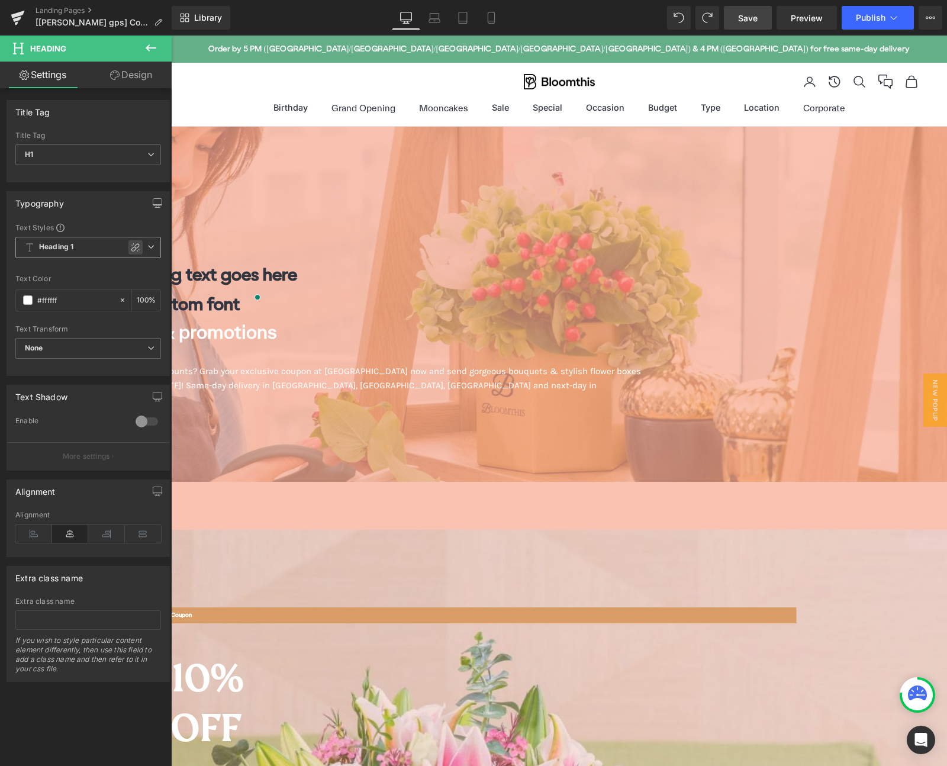
click at [131, 246] on icon at bounding box center [135, 247] width 8 height 8
type input "1.2"
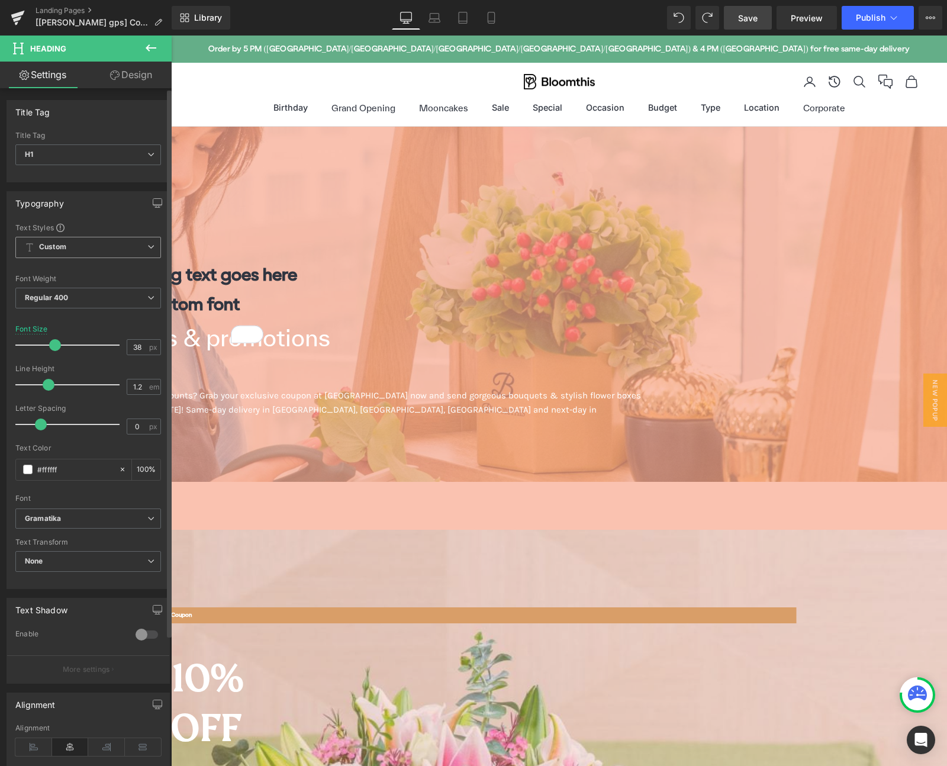
click at [124, 214] on div "Typography Text Styles Custom Heading 1 Heading 2 Heading 3 Heading 4 Heading 5…" at bounding box center [88, 390] width 163 height 398
click at [124, 242] on span "Custom" at bounding box center [88, 247] width 146 height 21
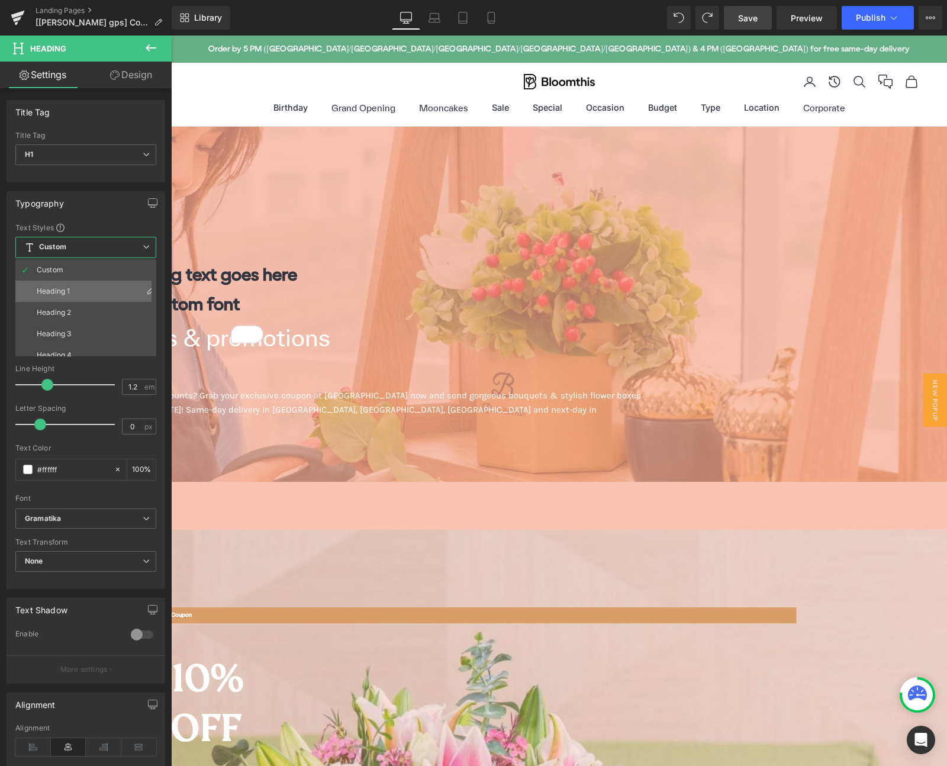
click at [96, 292] on li "Heading 1" at bounding box center [88, 290] width 146 height 21
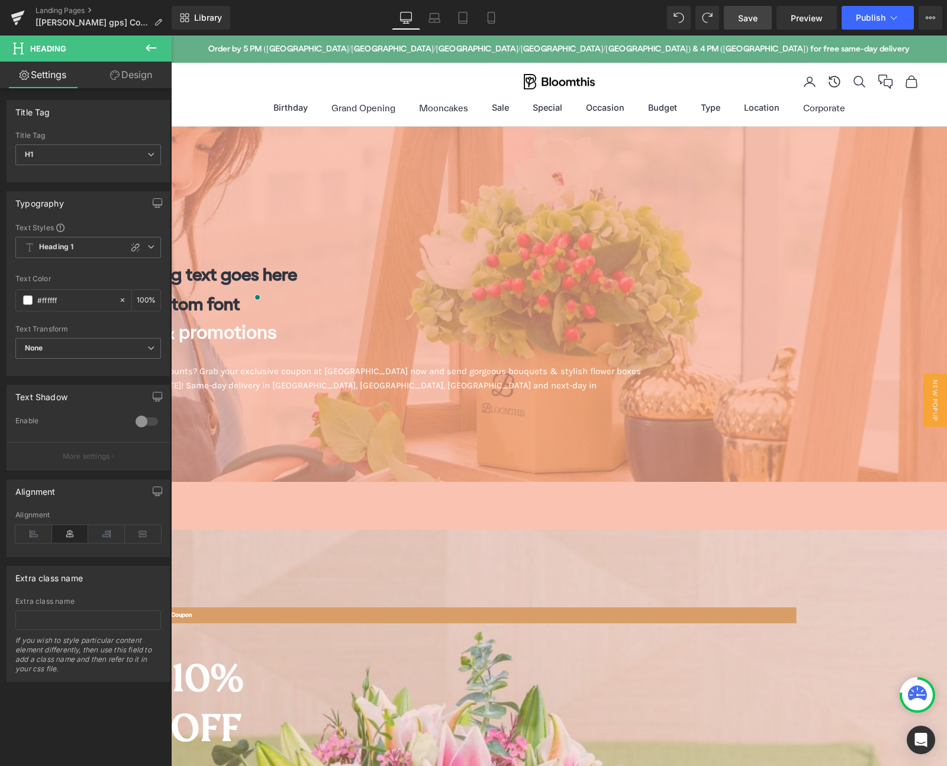
click at [171, 36] on span "Heading" at bounding box center [171, 36] width 0 height 0
click at [147, 50] on icon at bounding box center [151, 48] width 14 height 14
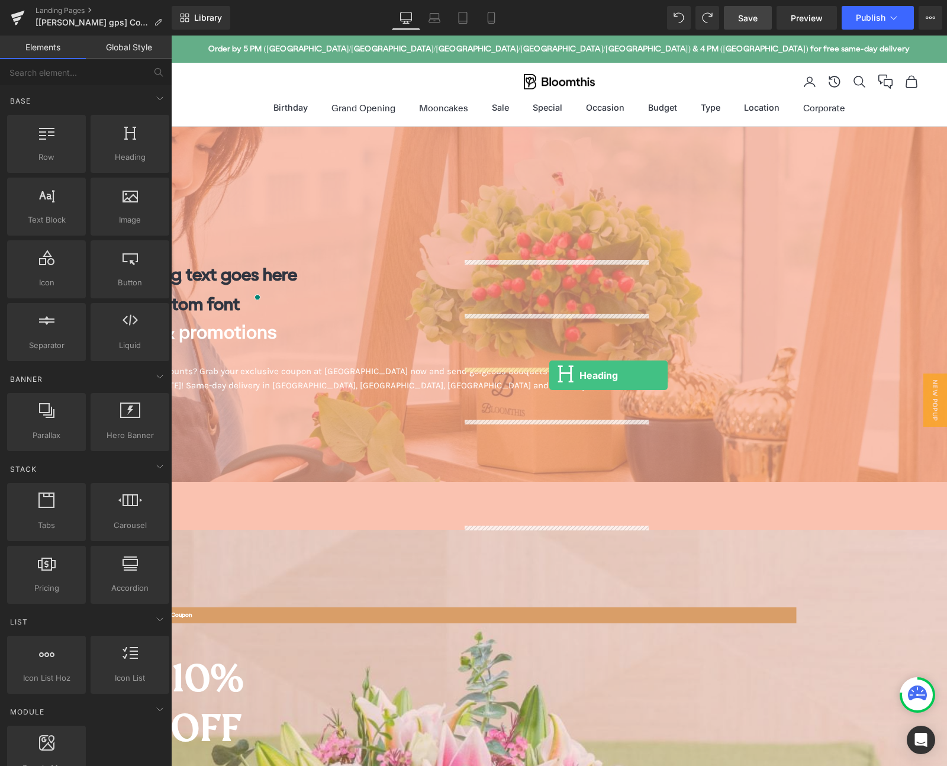
drag, startPoint x: 294, startPoint y: 178, endPoint x: 549, endPoint y: 375, distance: 322.7
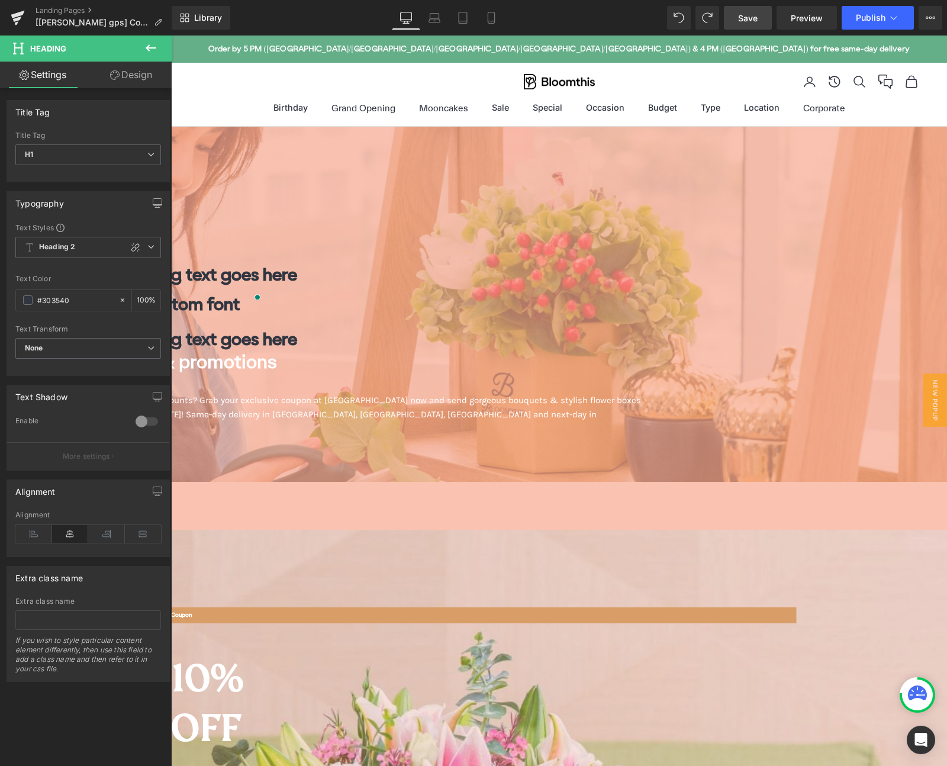
click at [171, 36] on span "Heading" at bounding box center [171, 36] width 0 height 0
click at [277, 372] on span "Coupons & promotions" at bounding box center [178, 360] width 198 height 21
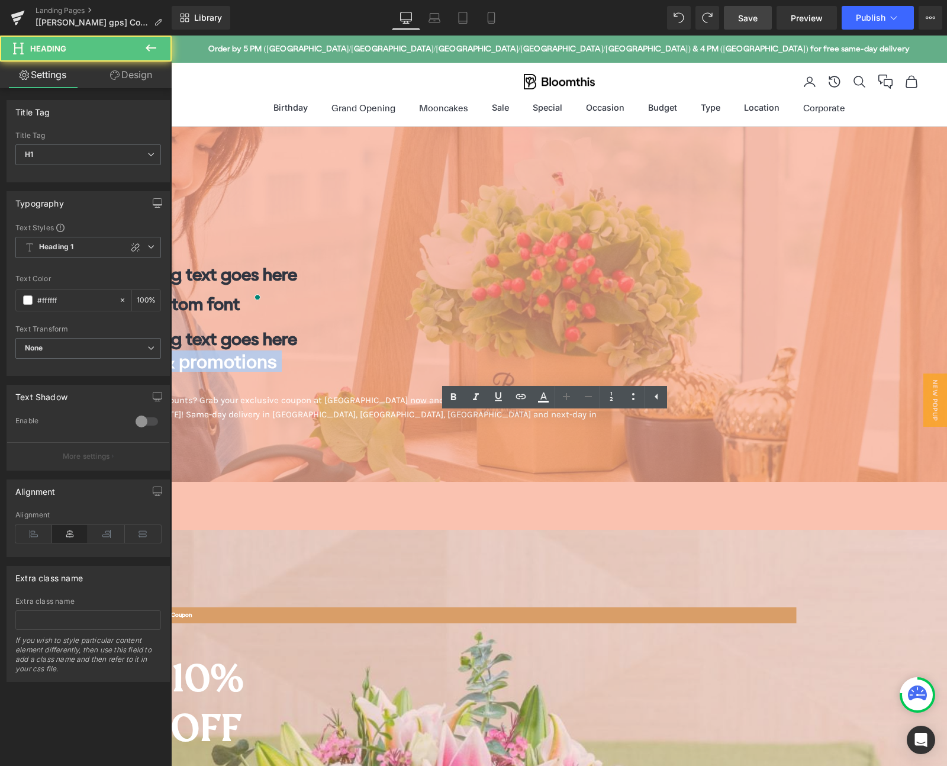
click at [277, 372] on span "Coupons & promotions" at bounding box center [178, 360] width 198 height 21
copy div "Coupons & promotions"
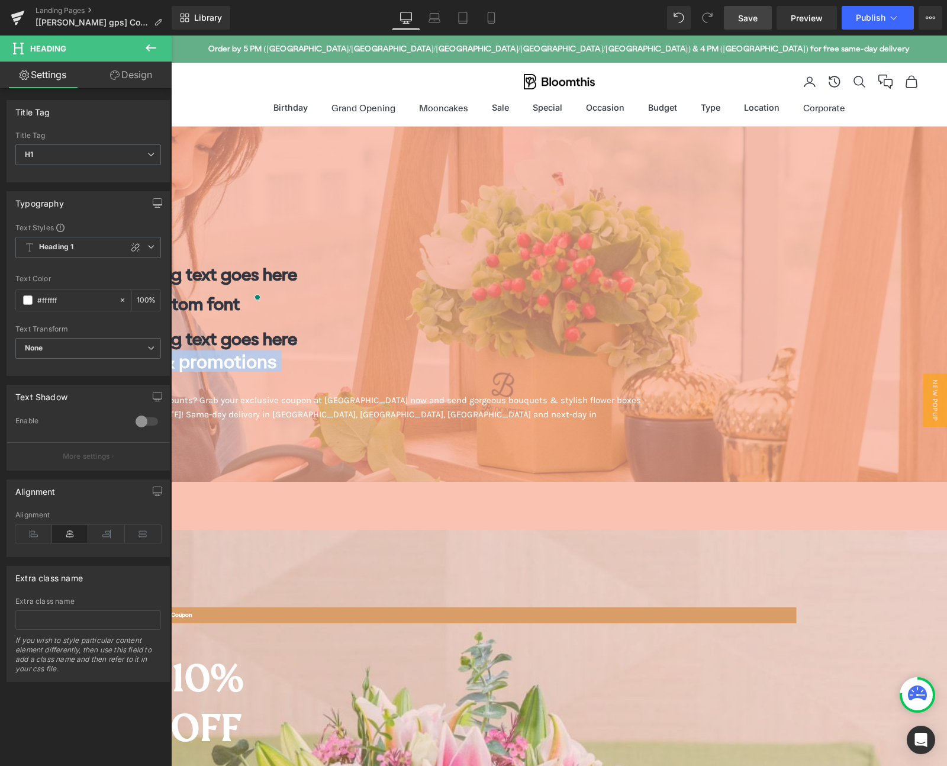
click at [171, 36] on span at bounding box center [171, 36] width 0 height 0
click at [502, 354] on h1 "Your heading text goes here" at bounding box center [365, 339] width 572 height 30
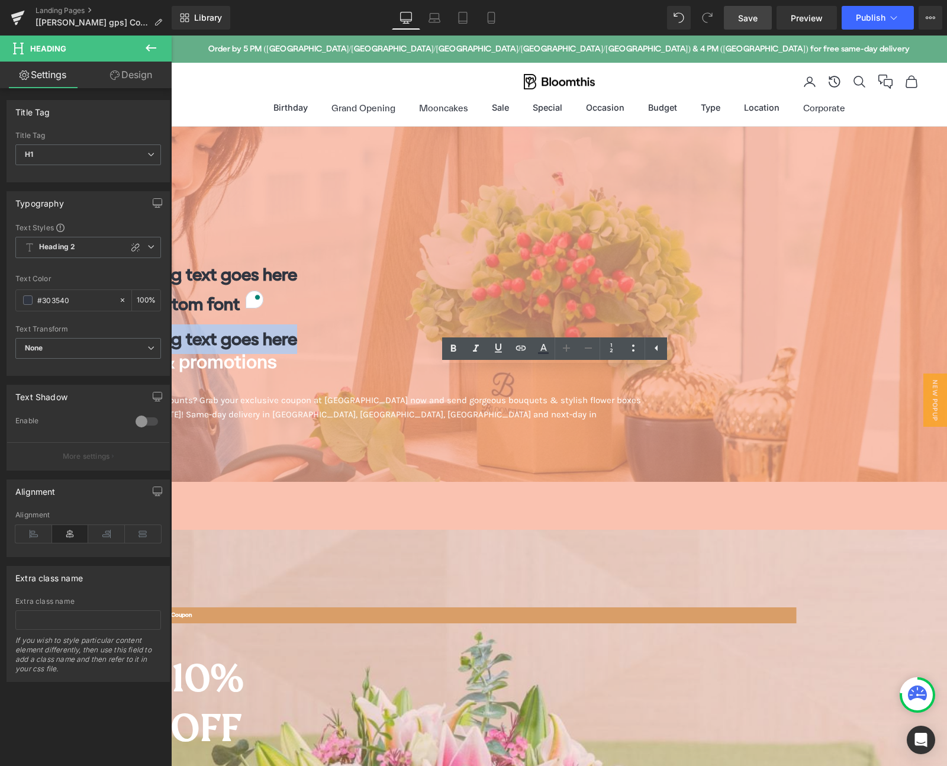
paste div "To enrich screen reader interactions, please activate Accessibility in Grammarl…"
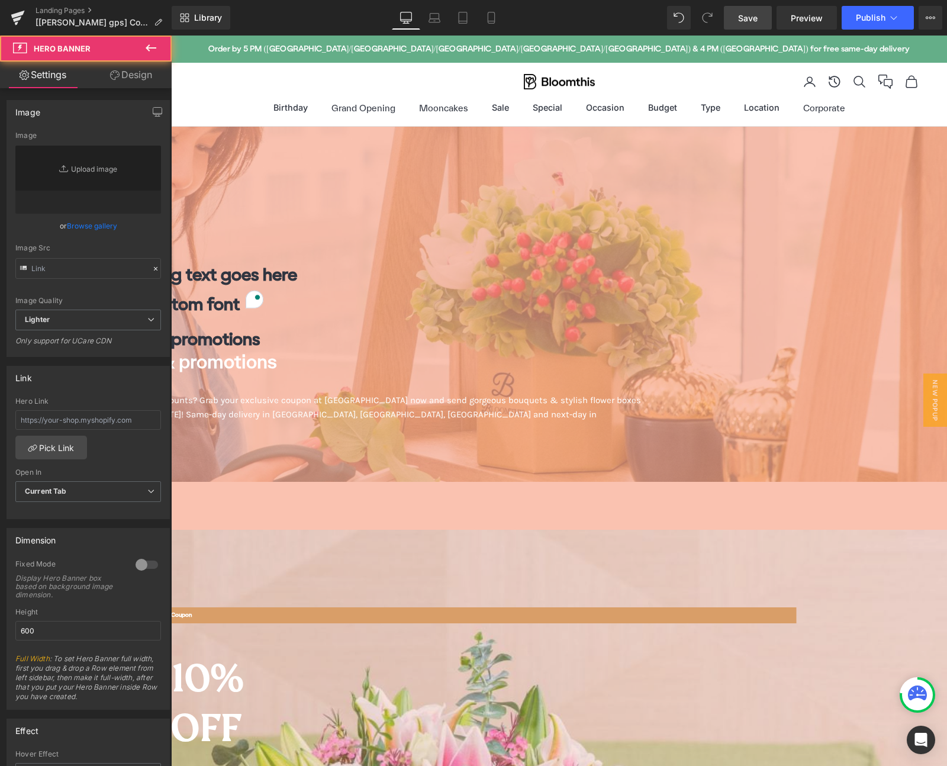
click at [171, 36] on span "Heading" at bounding box center [171, 36] width 0 height 0
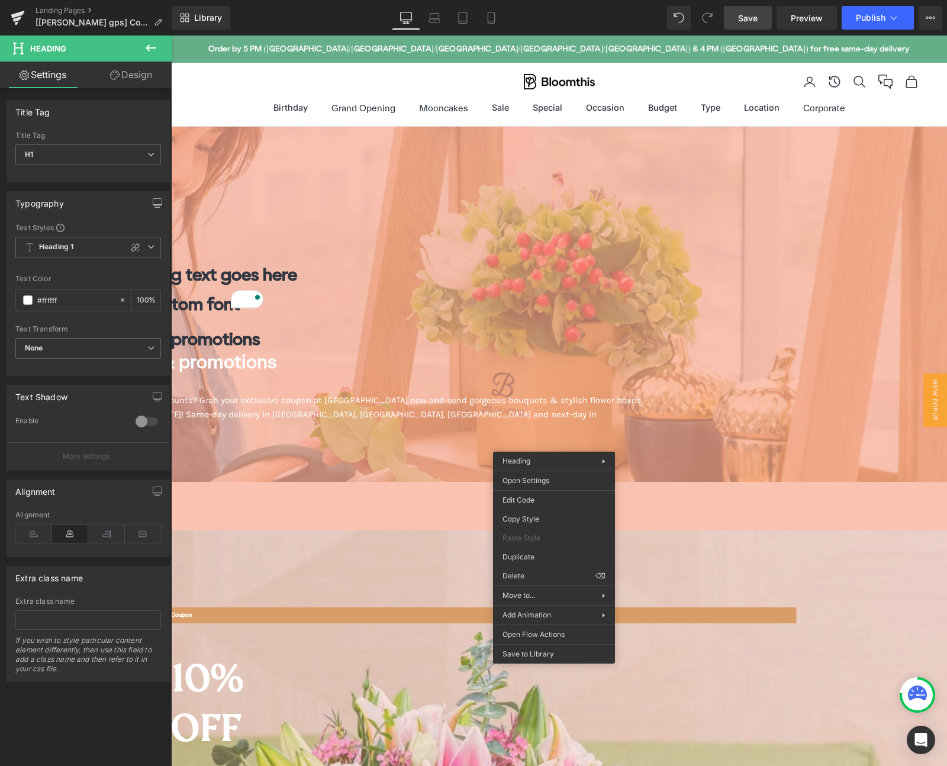
click at [277, 372] on span "Coupons & promotions" at bounding box center [178, 360] width 198 height 21
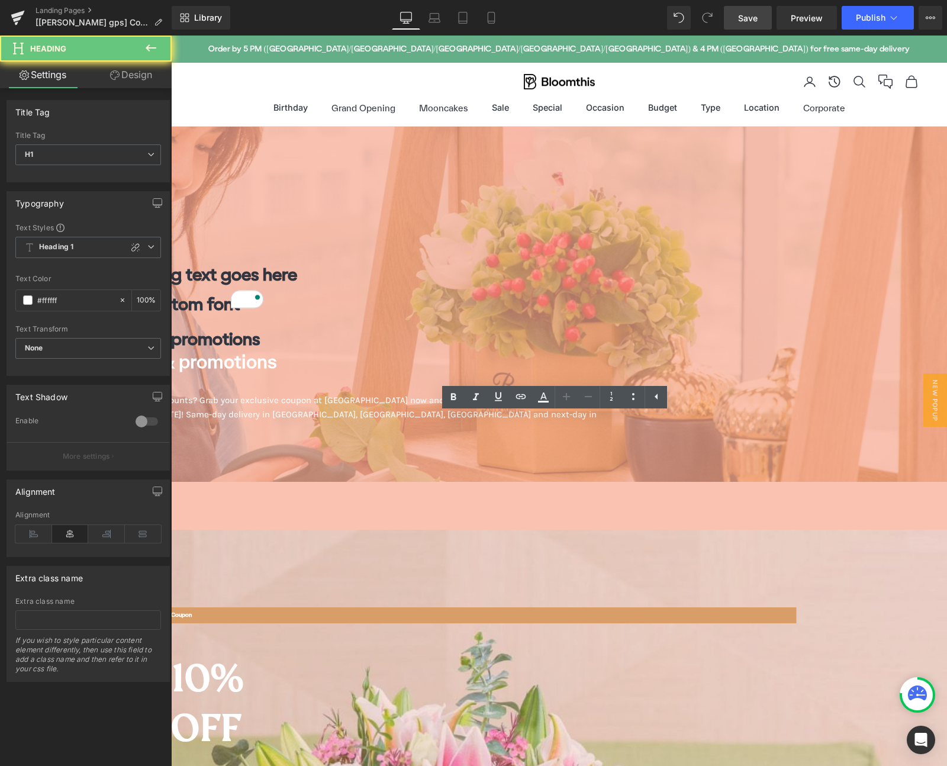
click at [277, 372] on span "Coupons & promotions" at bounding box center [178, 360] width 198 height 21
click at [564, 399] on icon at bounding box center [566, 396] width 14 height 14
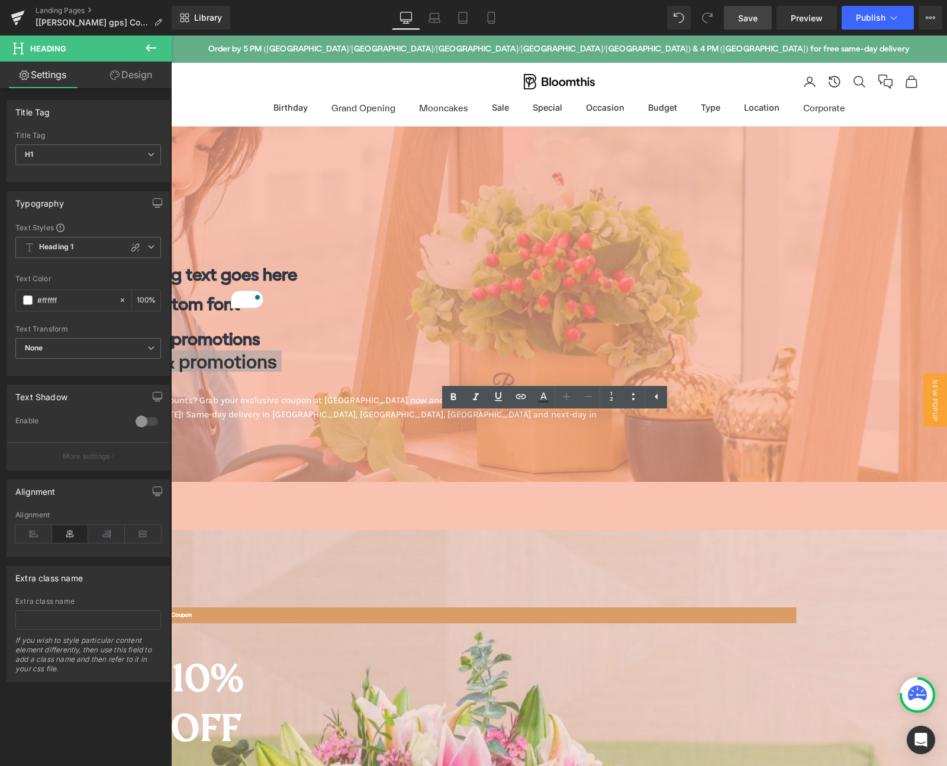
click at [564, 399] on icon at bounding box center [566, 396] width 14 height 14
click at [638, 400] on icon at bounding box center [633, 396] width 14 height 14
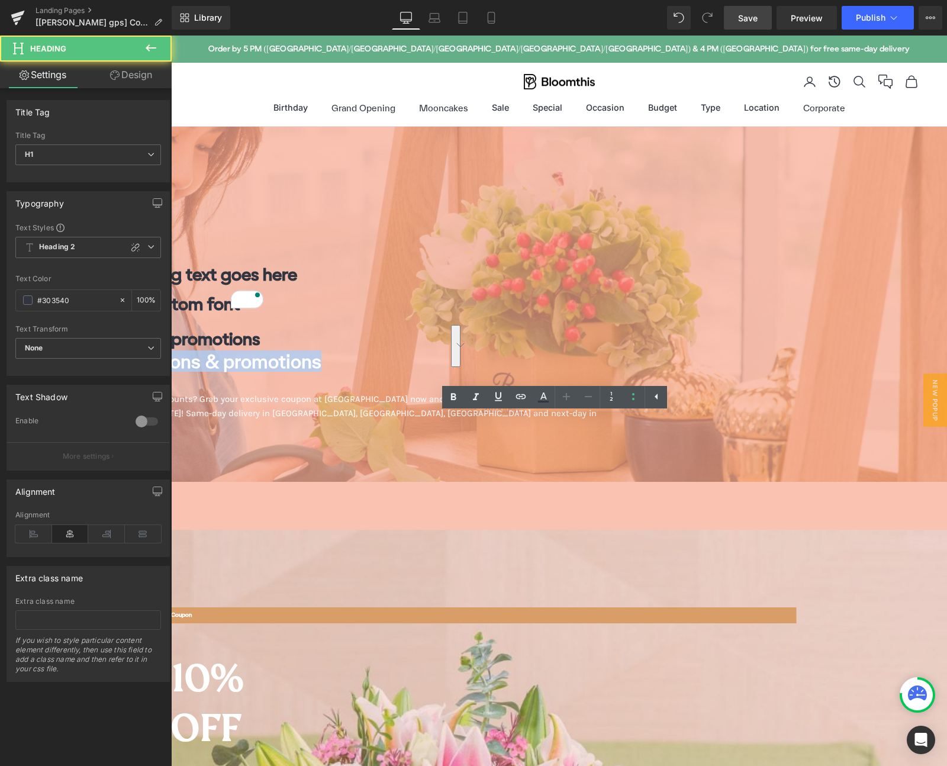
click at [592, 354] on h1 "Coupons & promotions" at bounding box center [365, 339] width 572 height 30
click at [589, 354] on h1 "Coupons & promotions" at bounding box center [365, 339] width 572 height 30
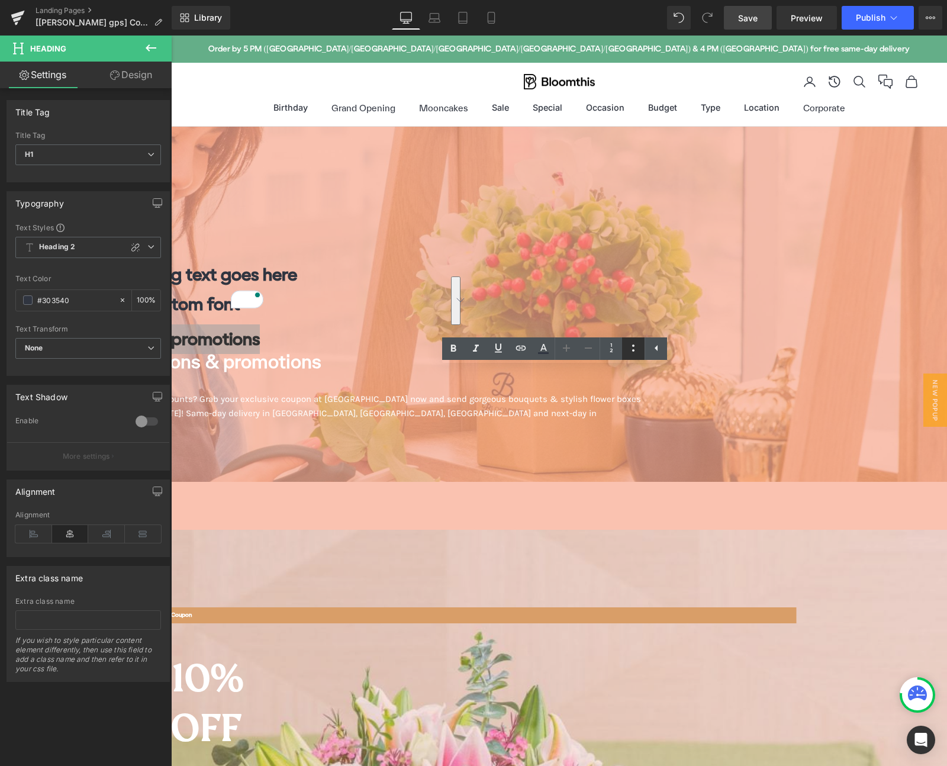
click at [633, 353] on icon at bounding box center [633, 348] width 14 height 14
click at [479, 369] on li "Coupons & promotions" at bounding box center [374, 361] width 554 height 15
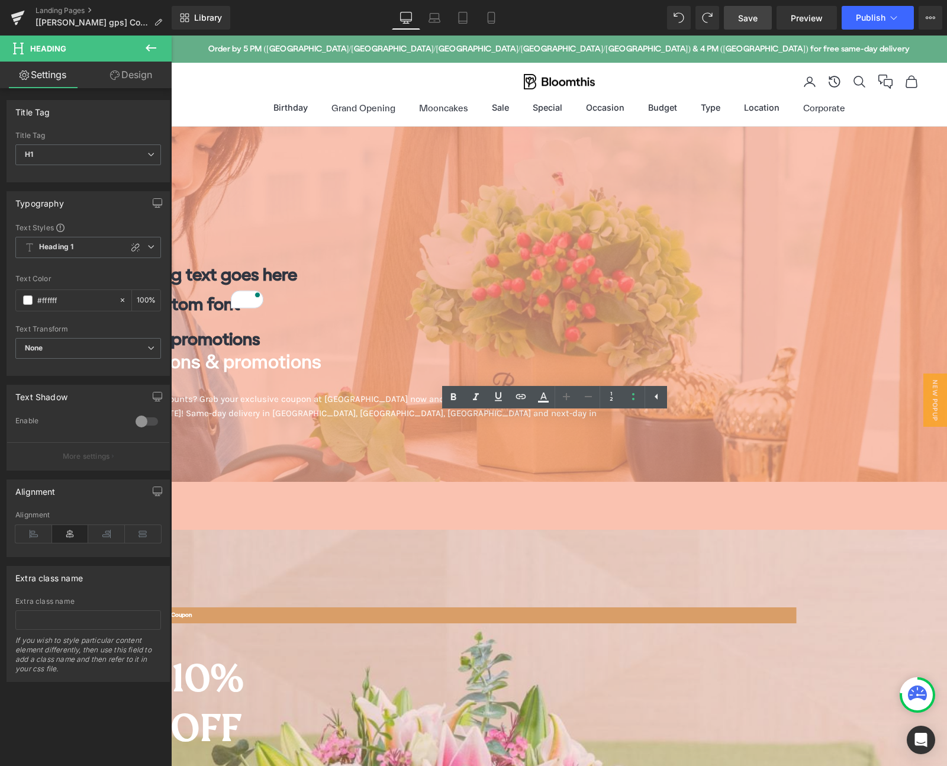
click at [640, 369] on li "Coupons & promotions" at bounding box center [374, 361] width 554 height 15
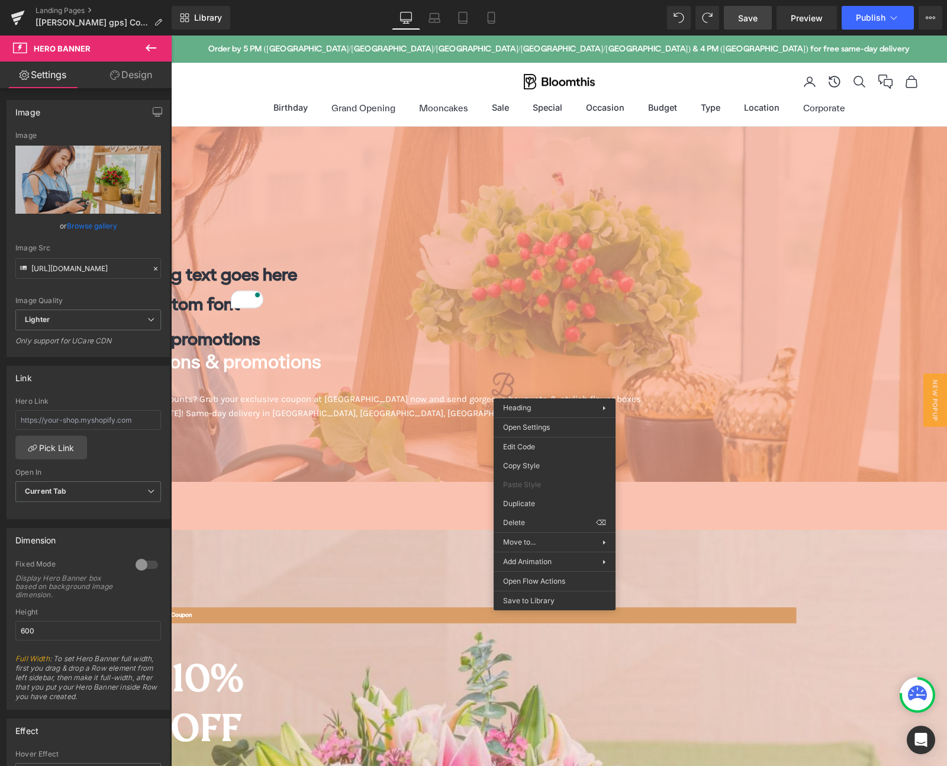
drag, startPoint x: 718, startPoint y: 558, endPoint x: 556, endPoint y: 470, distance: 184.8
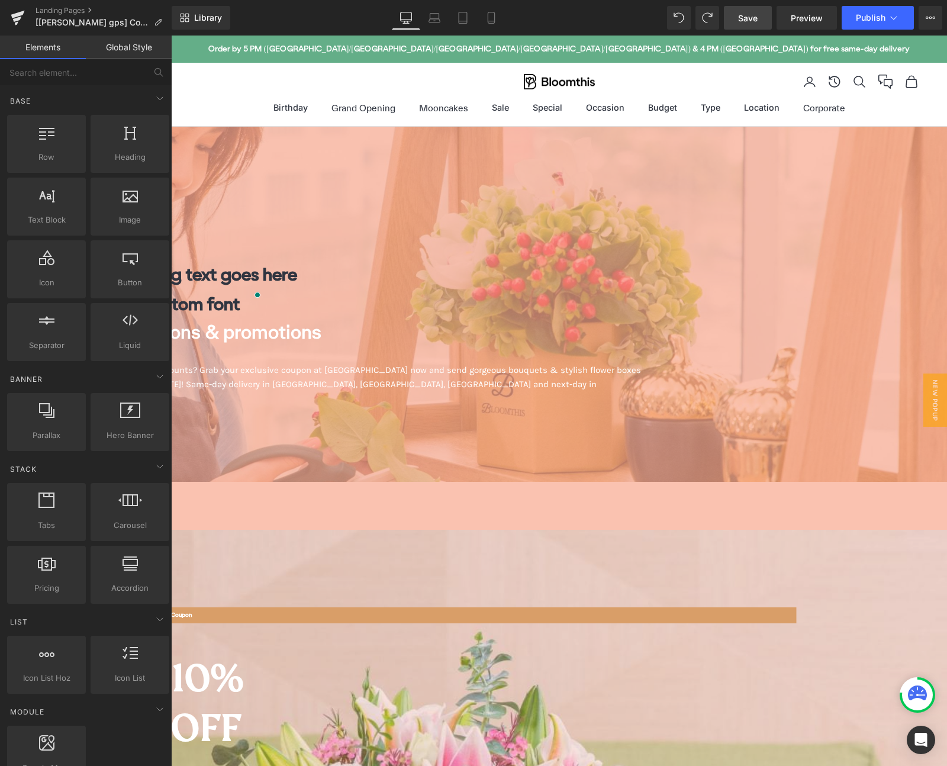
click at [127, 50] on link "Global Style" at bounding box center [129, 48] width 86 height 24
